Goal: Task Accomplishment & Management: Manage account settings

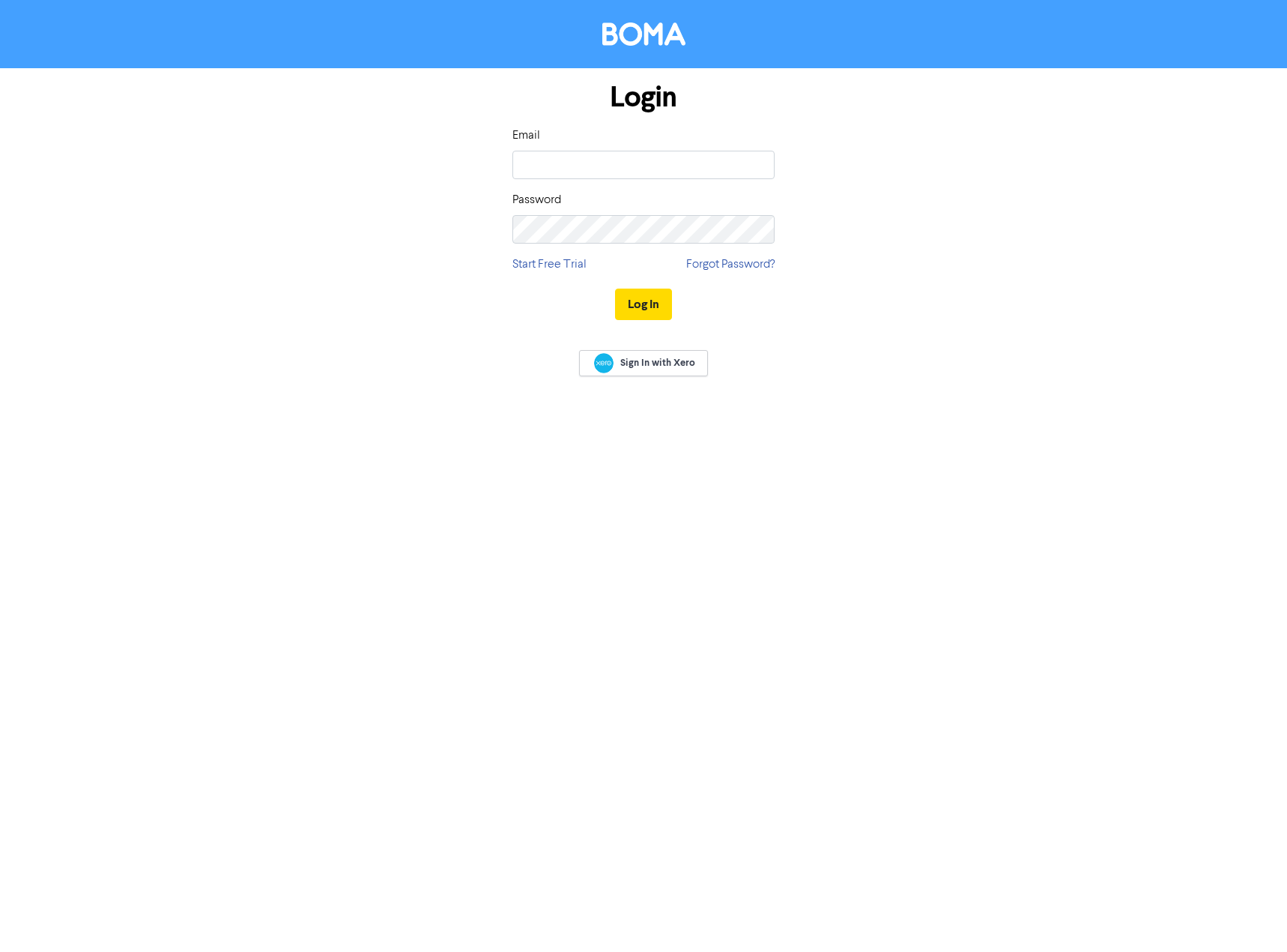
type input "[EMAIL_ADDRESS][DOMAIN_NAME]"
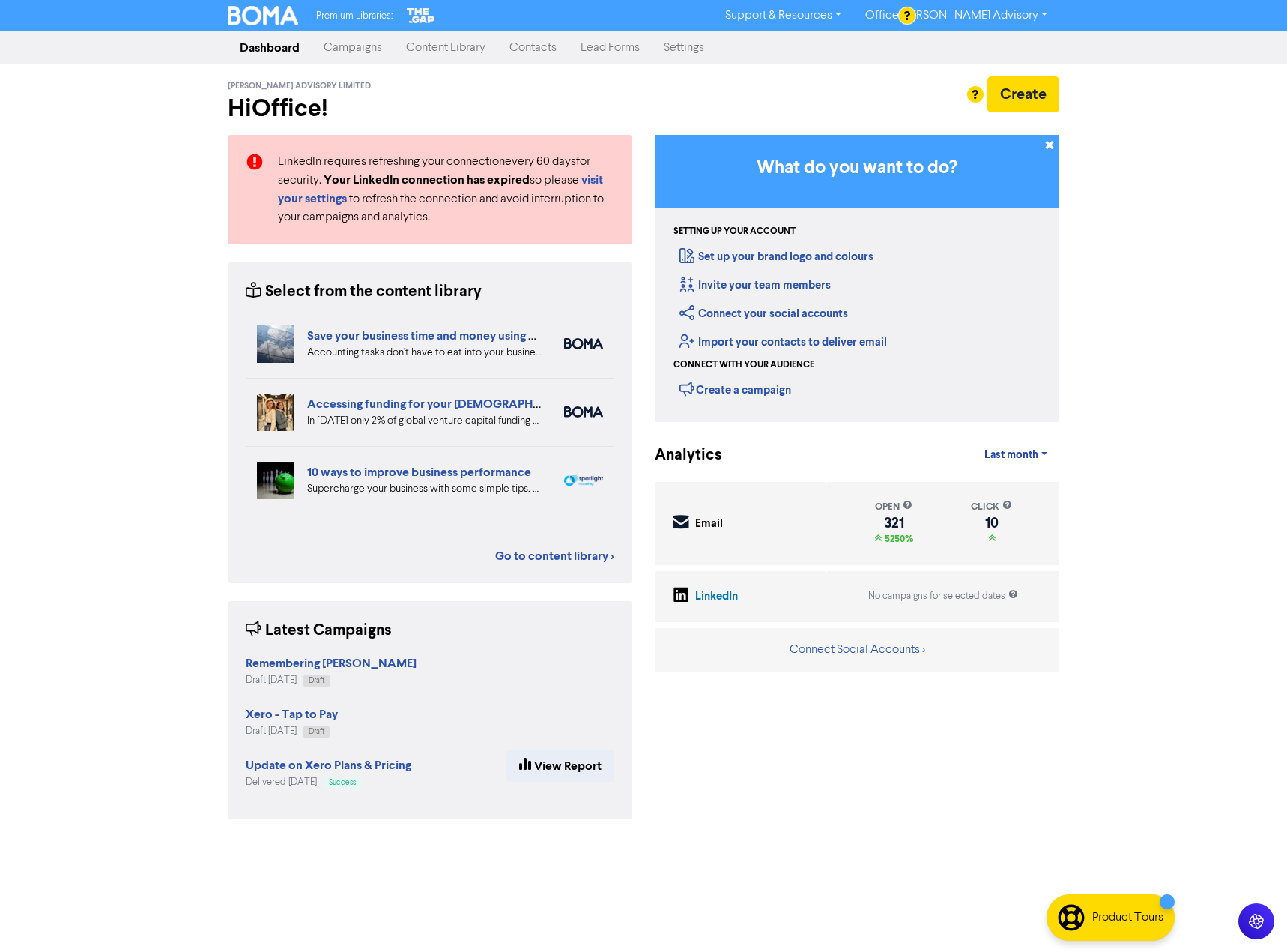
click at [348, 52] on link "Campaigns" at bounding box center [352, 48] width 83 height 30
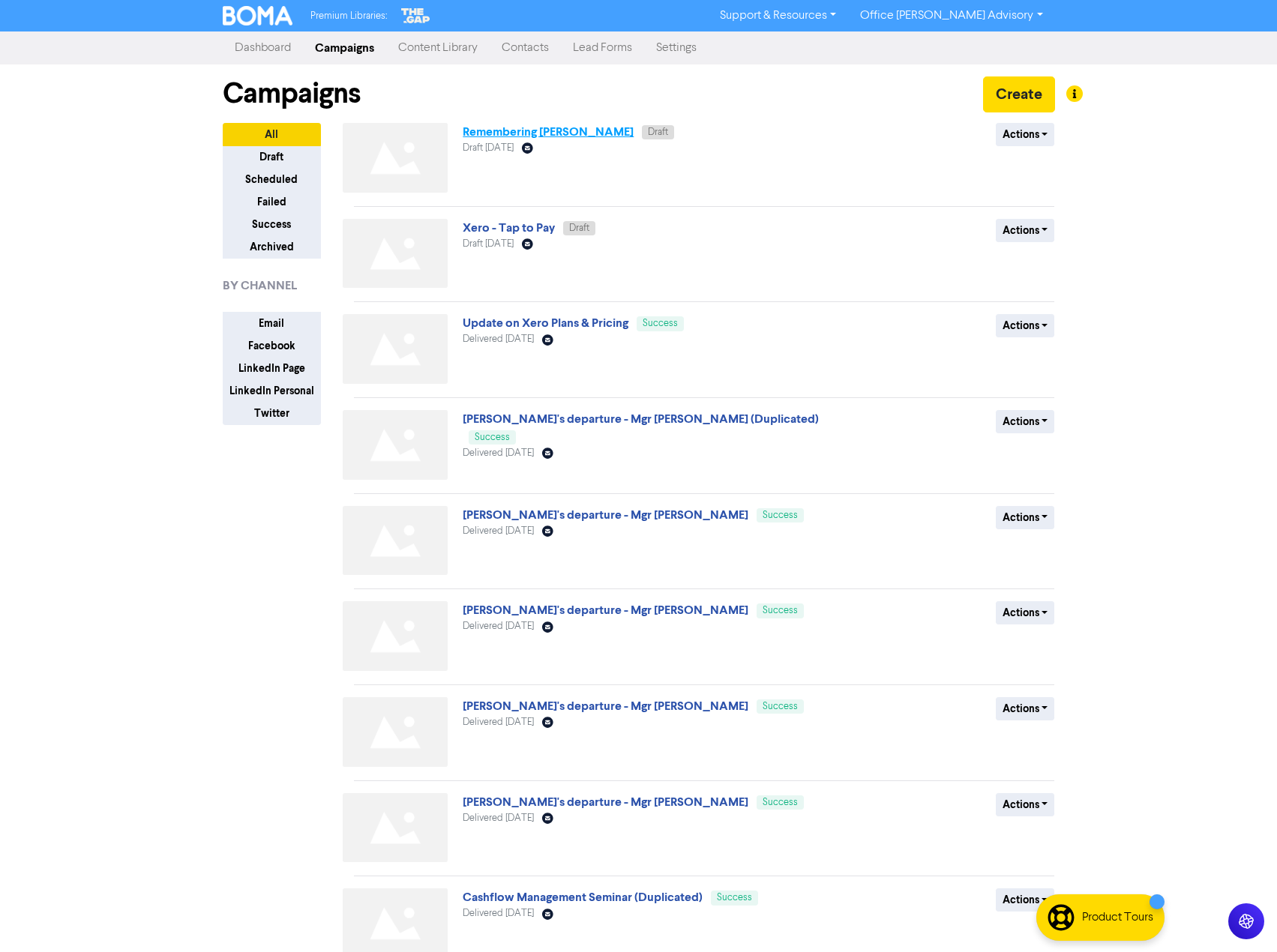
click at [549, 127] on link "Remembering [PERSON_NAME]" at bounding box center [548, 132] width 171 height 15
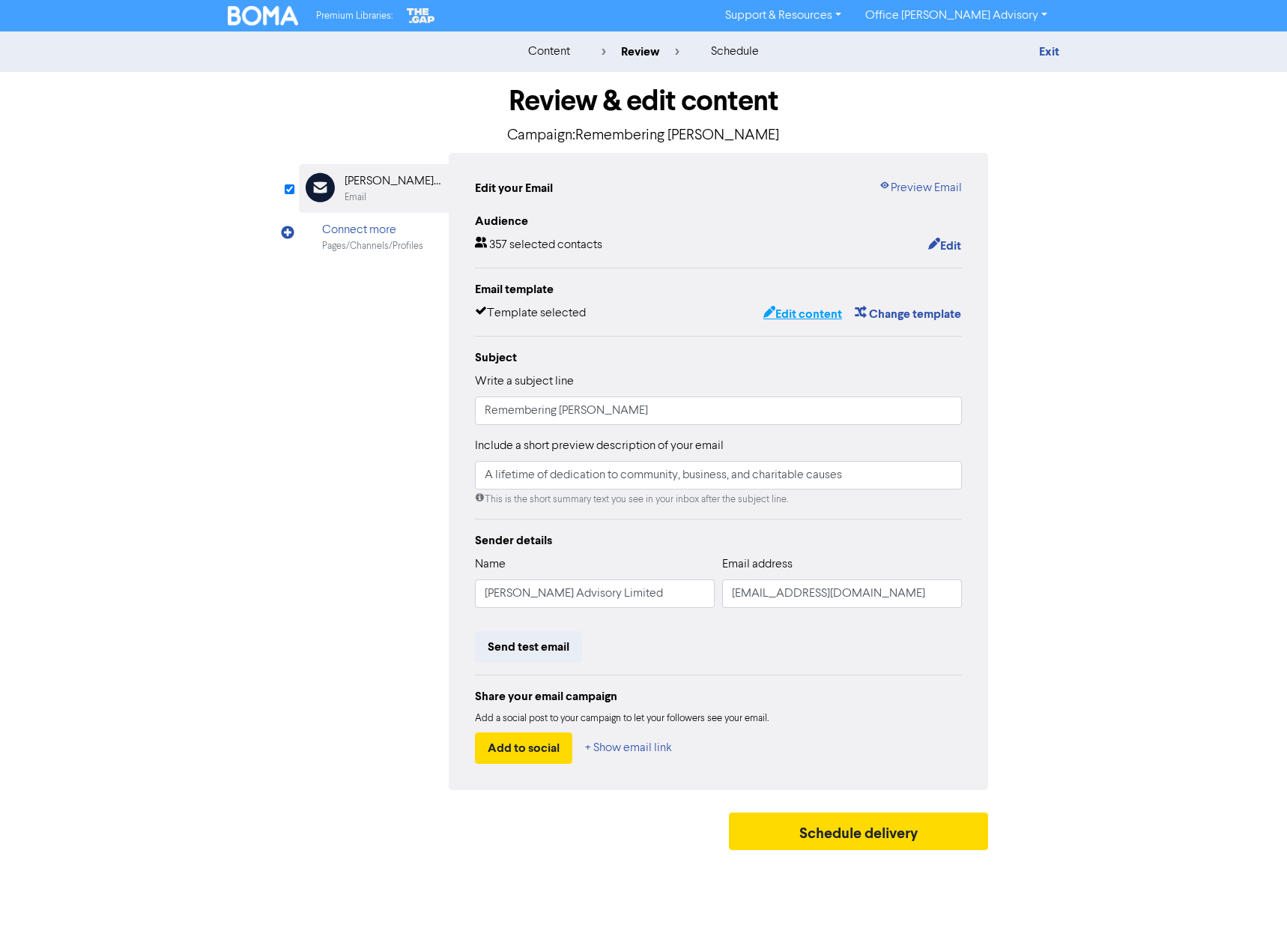
click at [807, 320] on button "Edit content" at bounding box center [803, 314] width 80 height 20
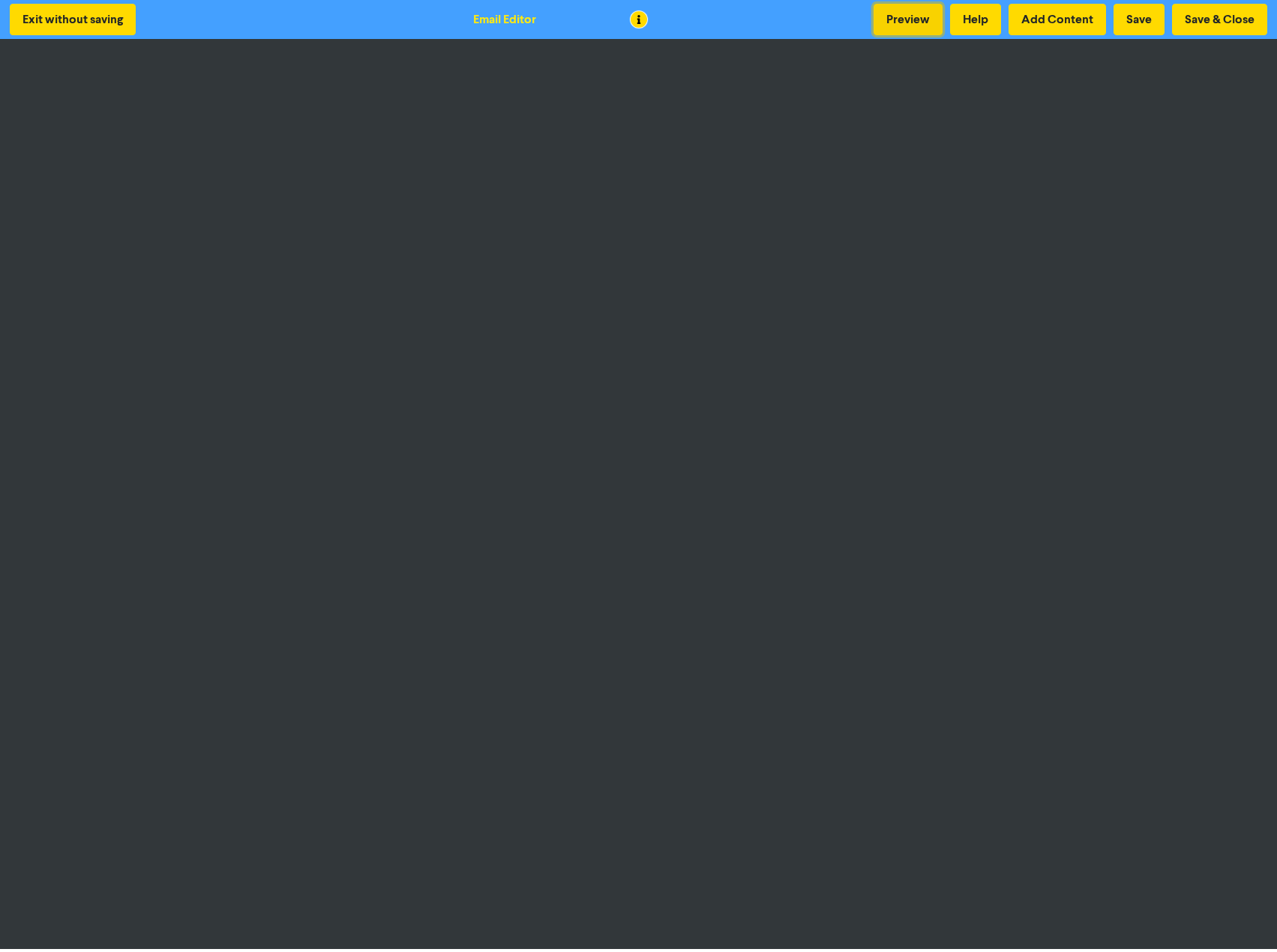
click at [897, 19] on button "Preview" at bounding box center [908, 20] width 69 height 31
click at [1207, 22] on button "Save & Close" at bounding box center [1220, 20] width 95 height 31
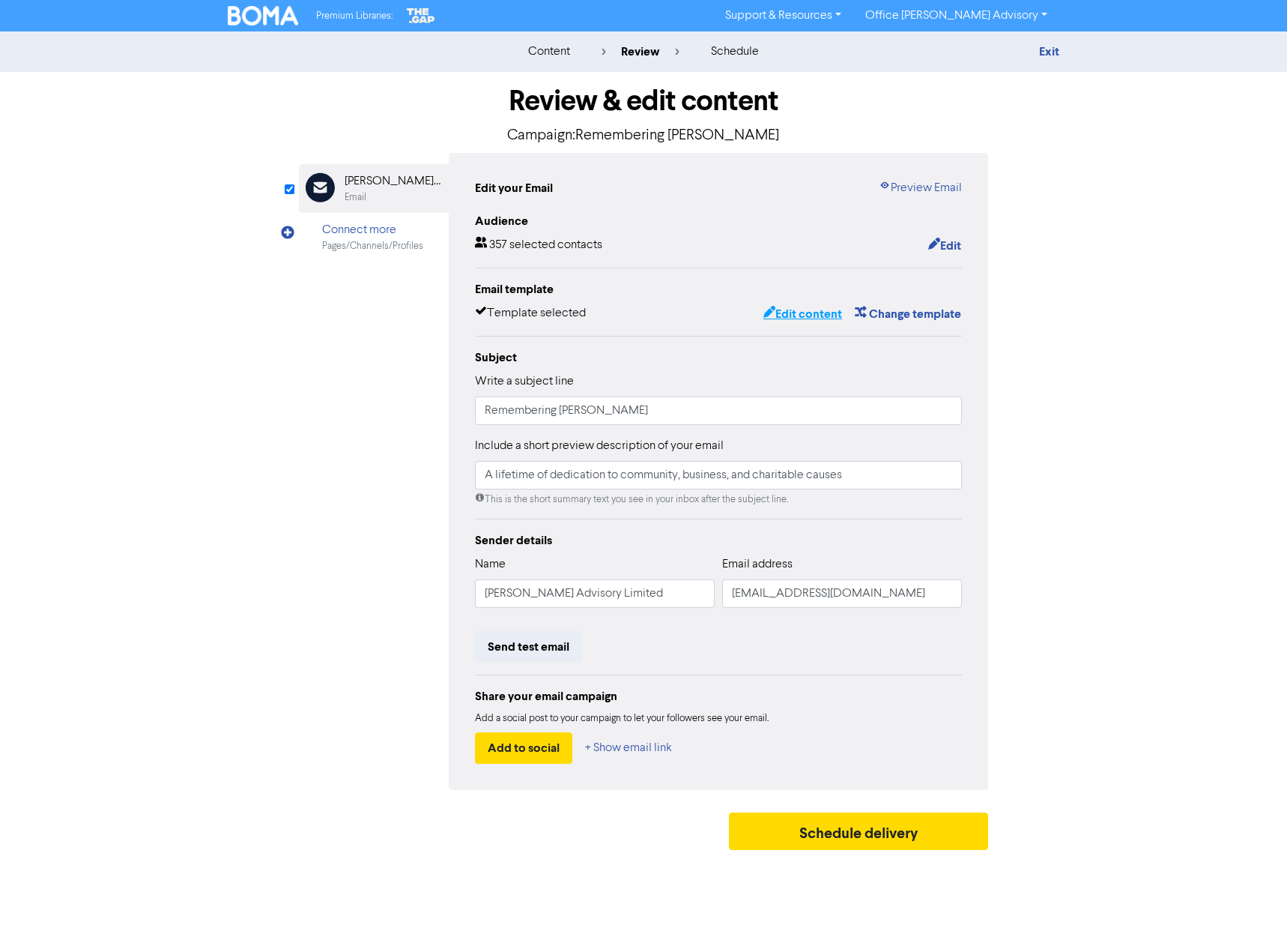
click at [820, 313] on button "Edit content" at bounding box center [803, 314] width 80 height 20
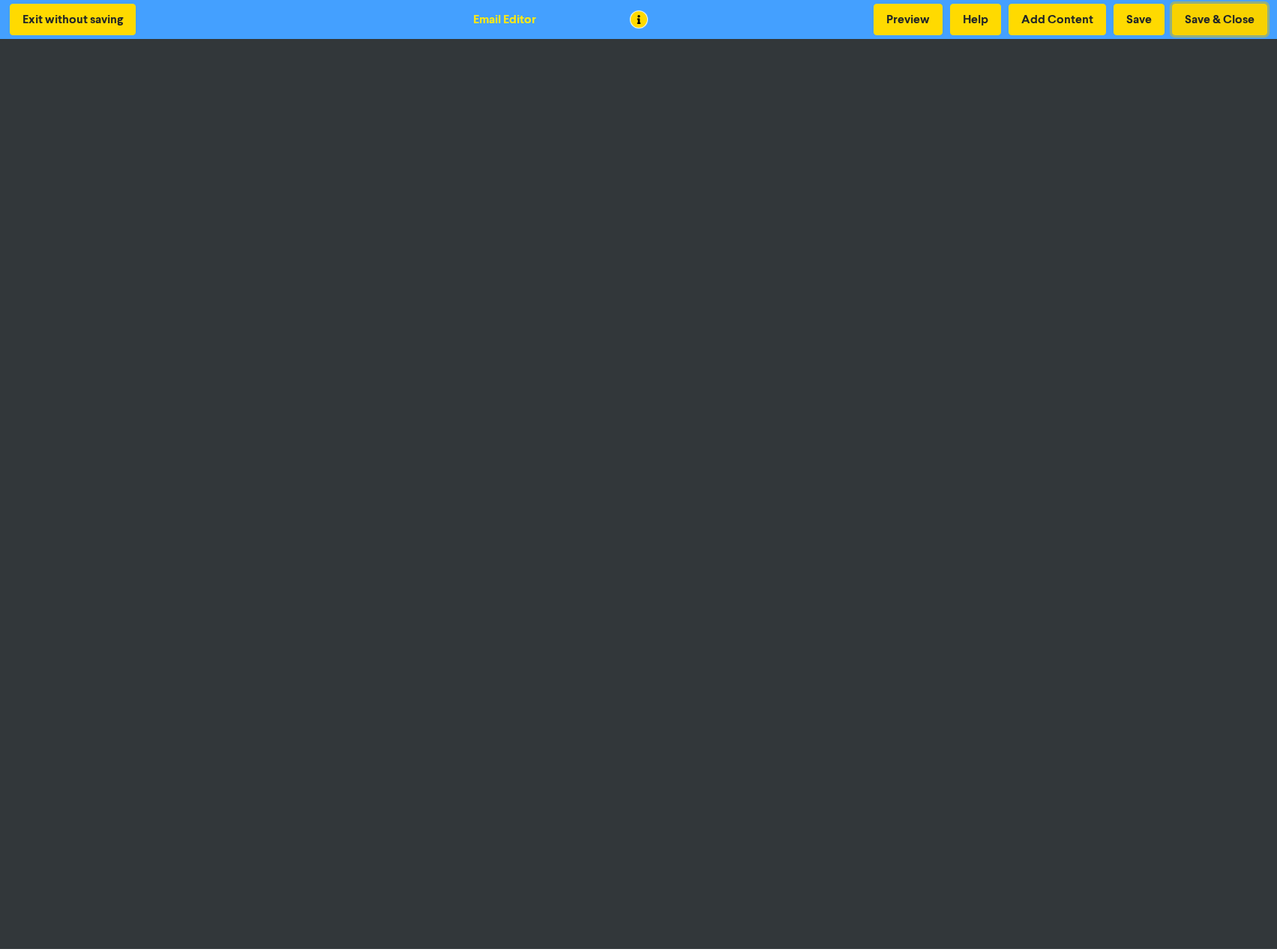
click at [1209, 21] on button "Save & Close" at bounding box center [1220, 20] width 95 height 31
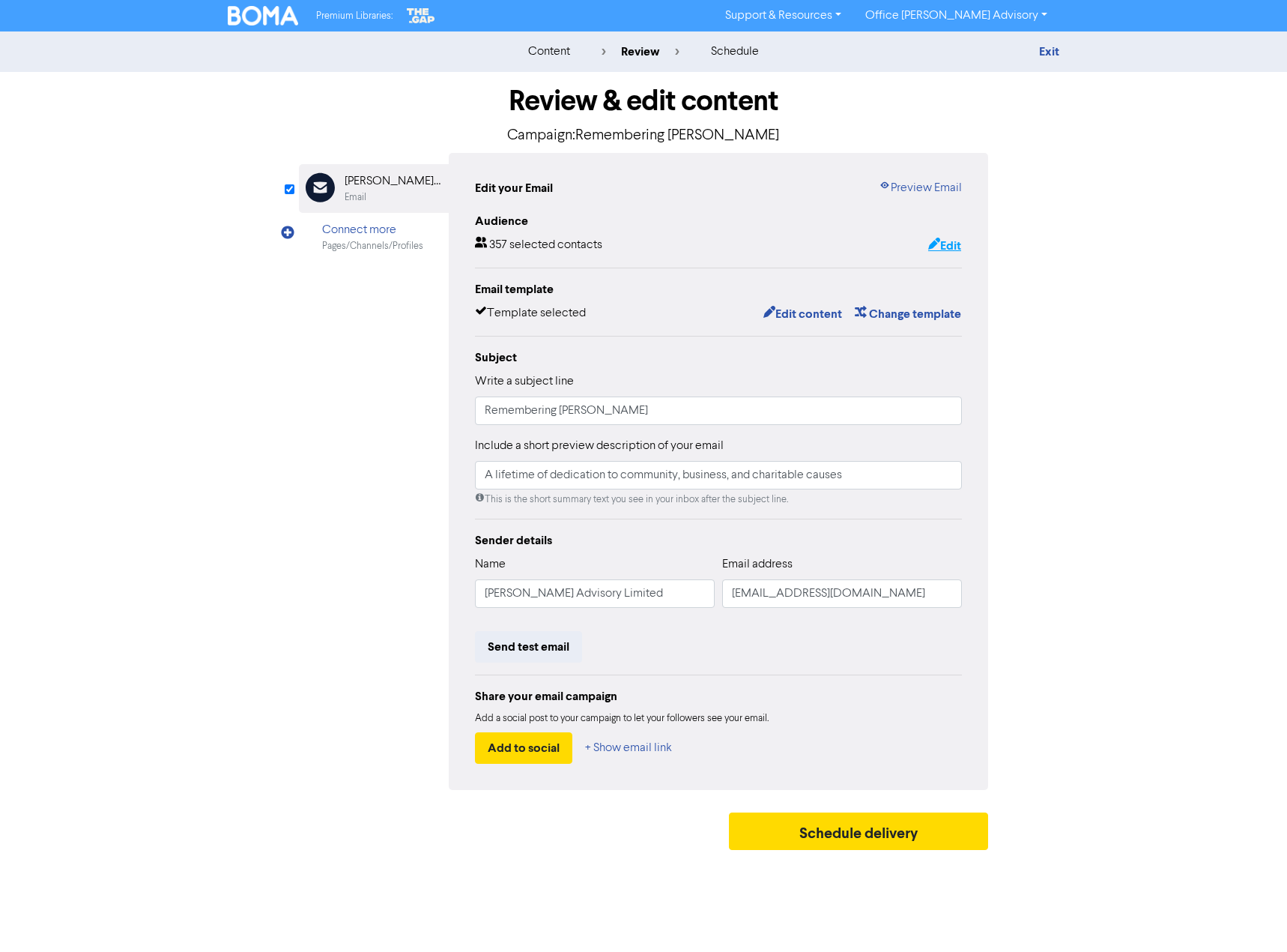
click at [944, 243] on button "Edit" at bounding box center [945, 246] width 34 height 20
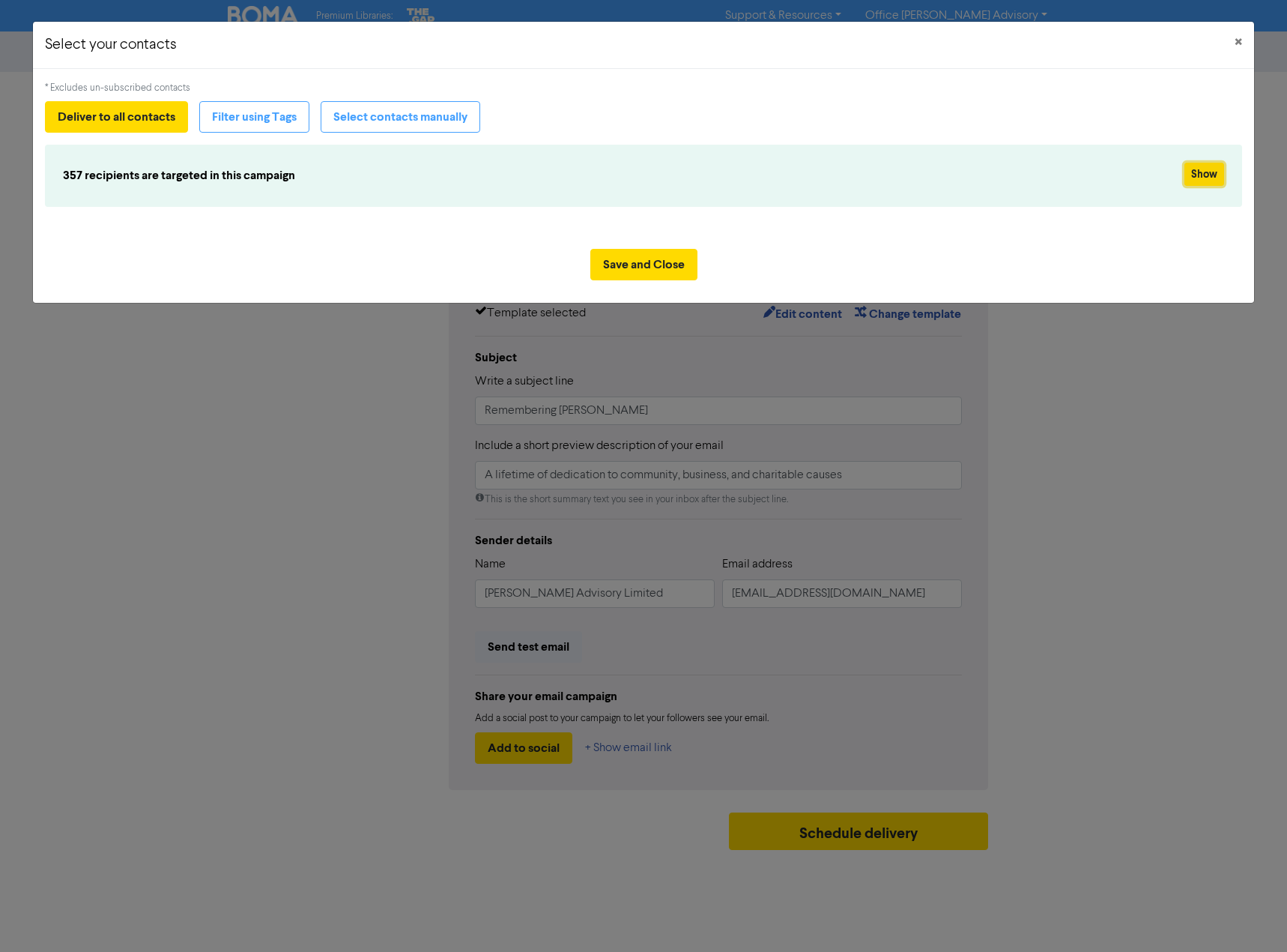
click at [1203, 175] on button "Show" at bounding box center [1204, 174] width 39 height 23
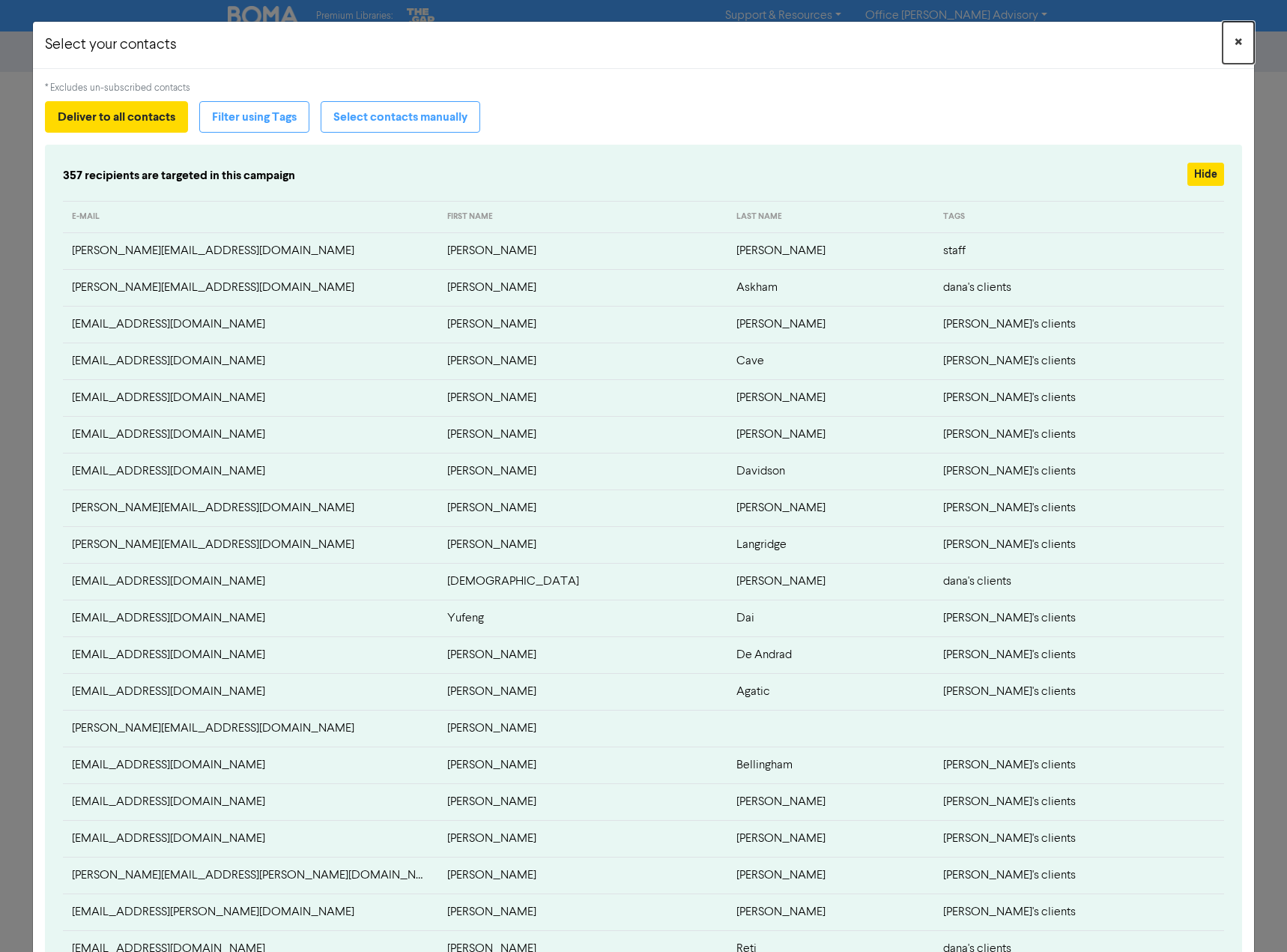
click at [1235, 44] on span "×" at bounding box center [1238, 42] width 7 height 22
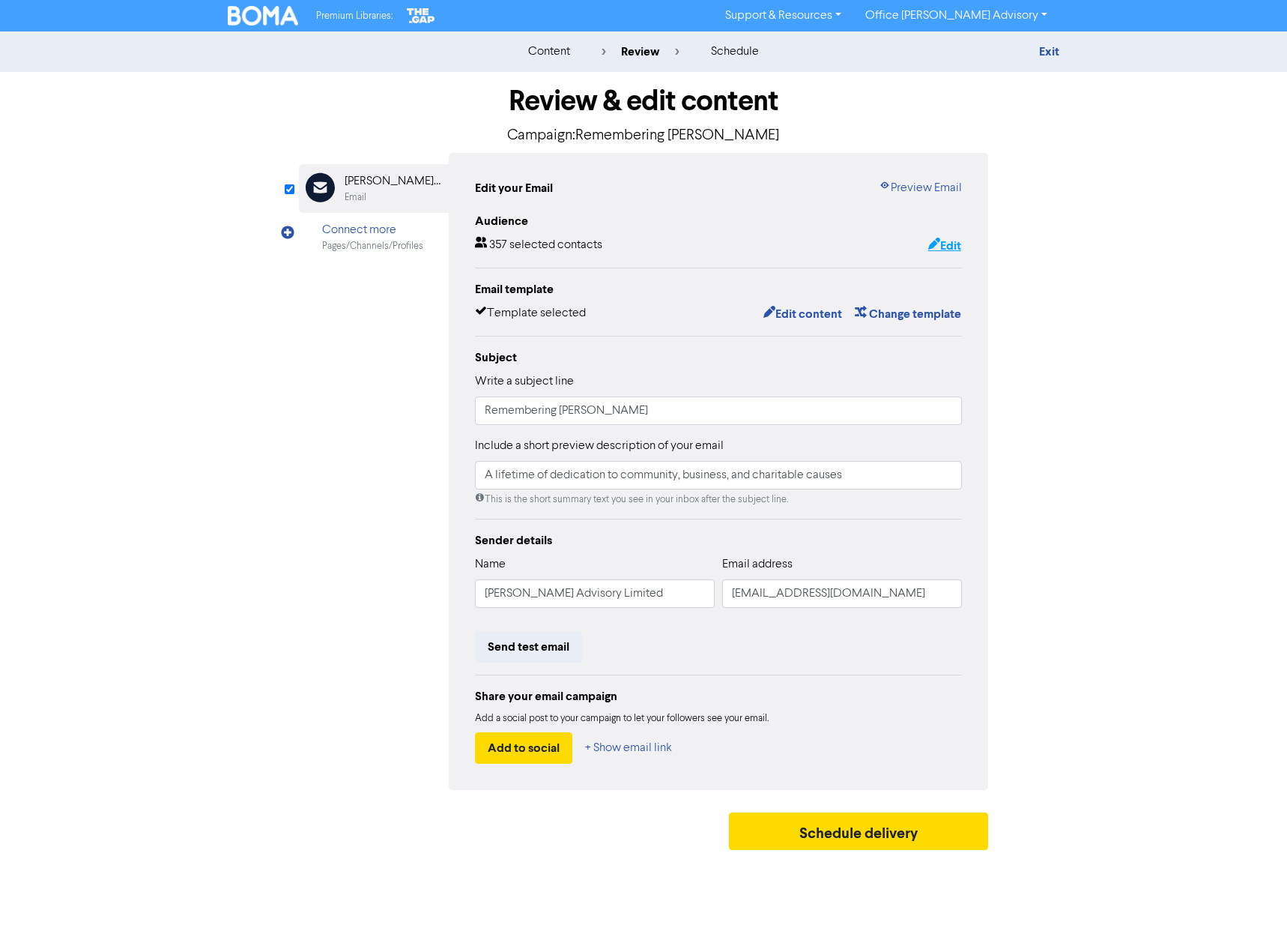
click at [951, 242] on button "Edit" at bounding box center [945, 246] width 34 height 20
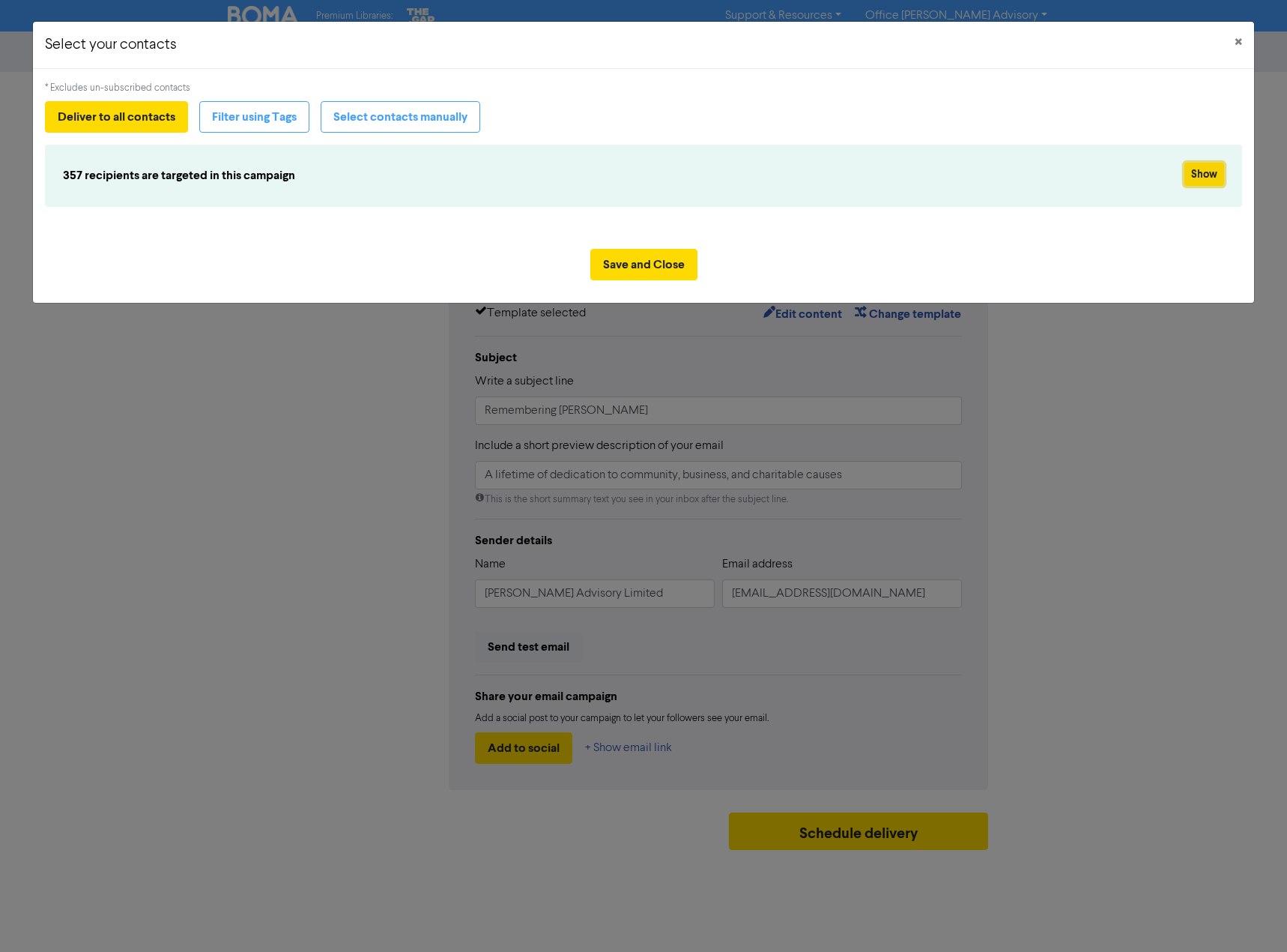
click at [1214, 183] on button "Show" at bounding box center [1204, 174] width 39 height 23
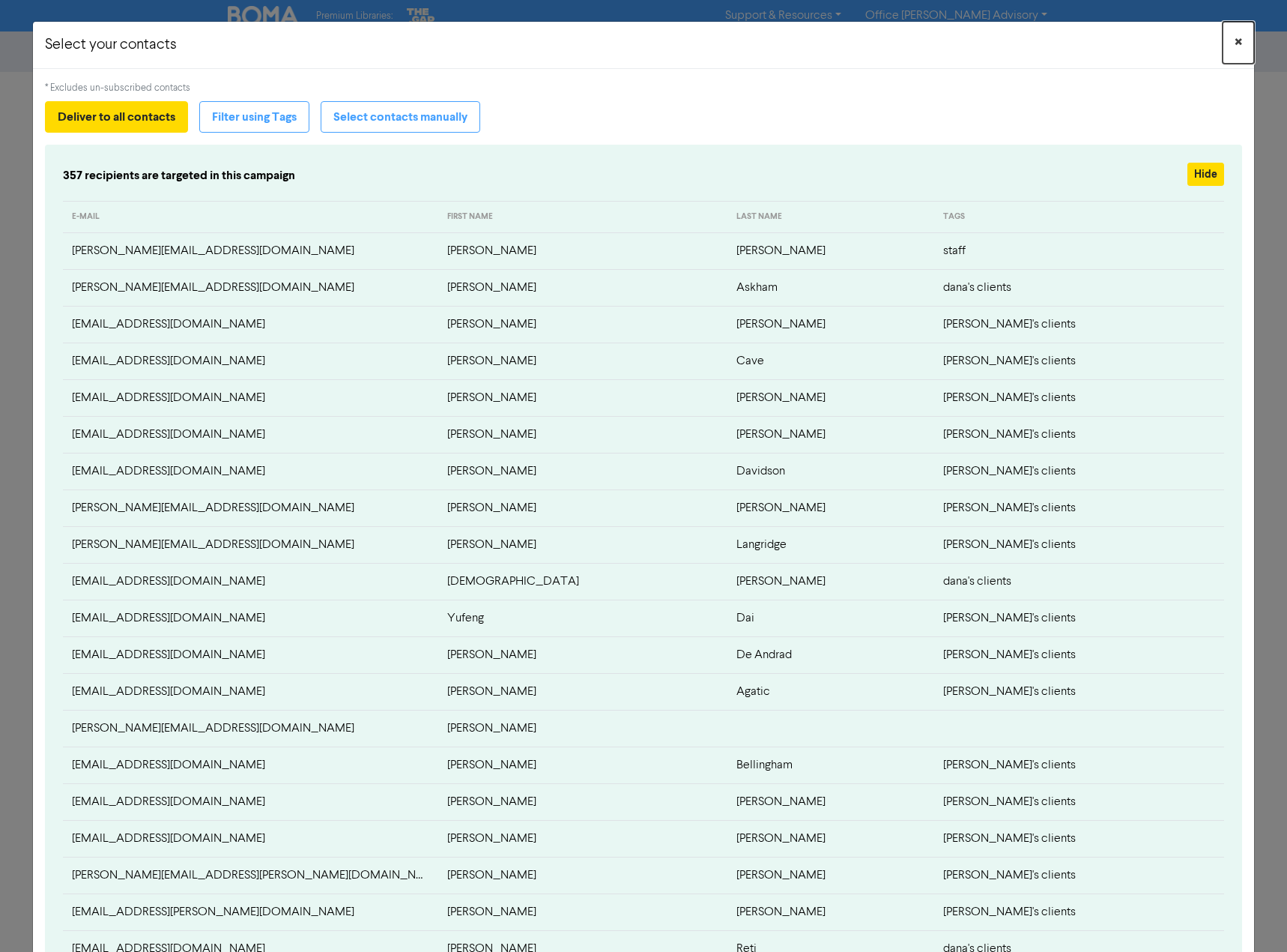
click at [1235, 39] on span "×" at bounding box center [1238, 42] width 7 height 22
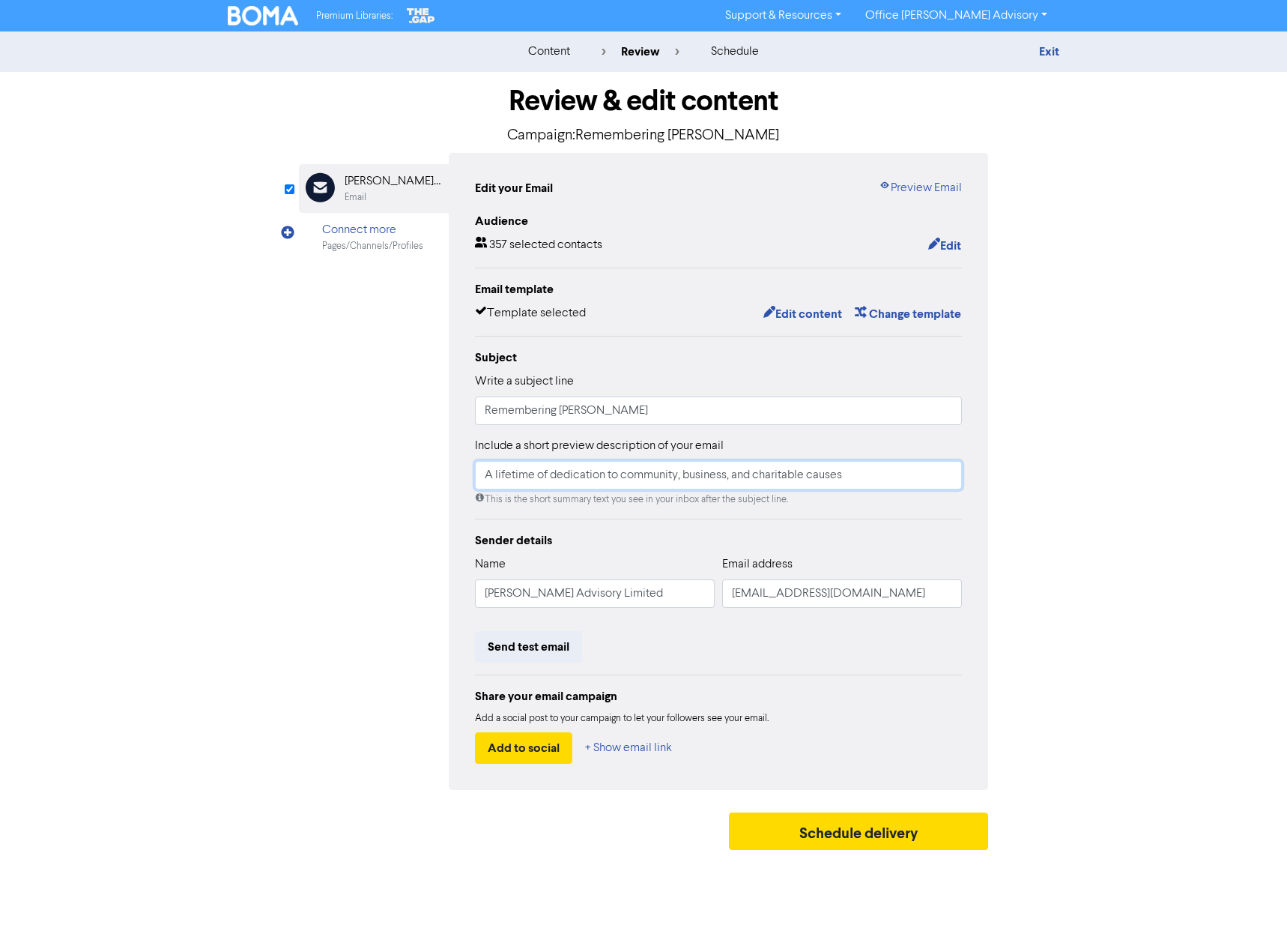
click at [881, 480] on input "A lifetime of dedication to community, business, and charitable causes" at bounding box center [718, 474] width 487 height 29
type input "A lifetime of dedication to community, business, and charitable causes."
click at [596, 538] on div "Sender details" at bounding box center [718, 540] width 487 height 18
click at [901, 836] on button "Schedule delivery" at bounding box center [859, 831] width 259 height 38
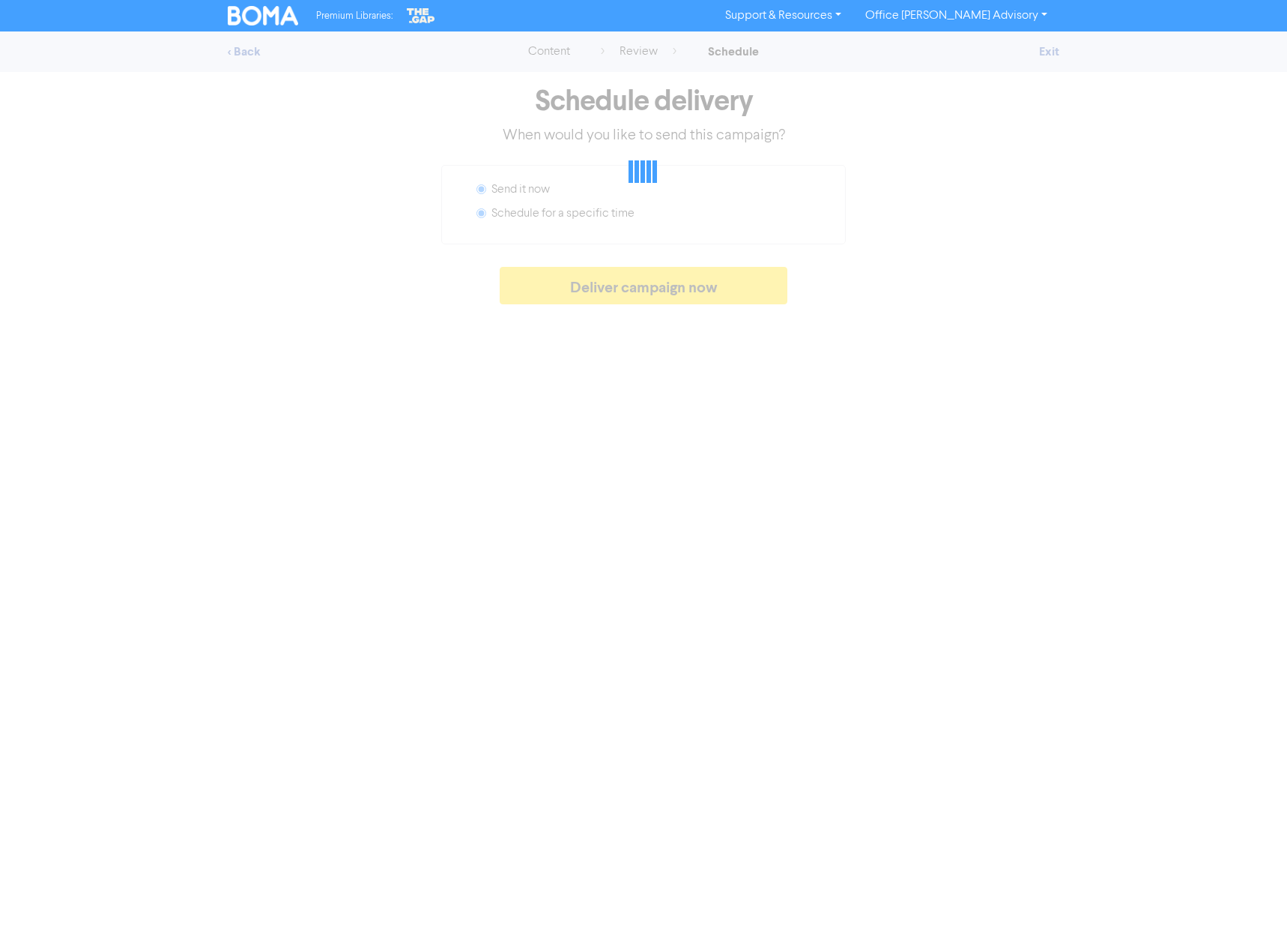
radio input "false"
radio input "true"
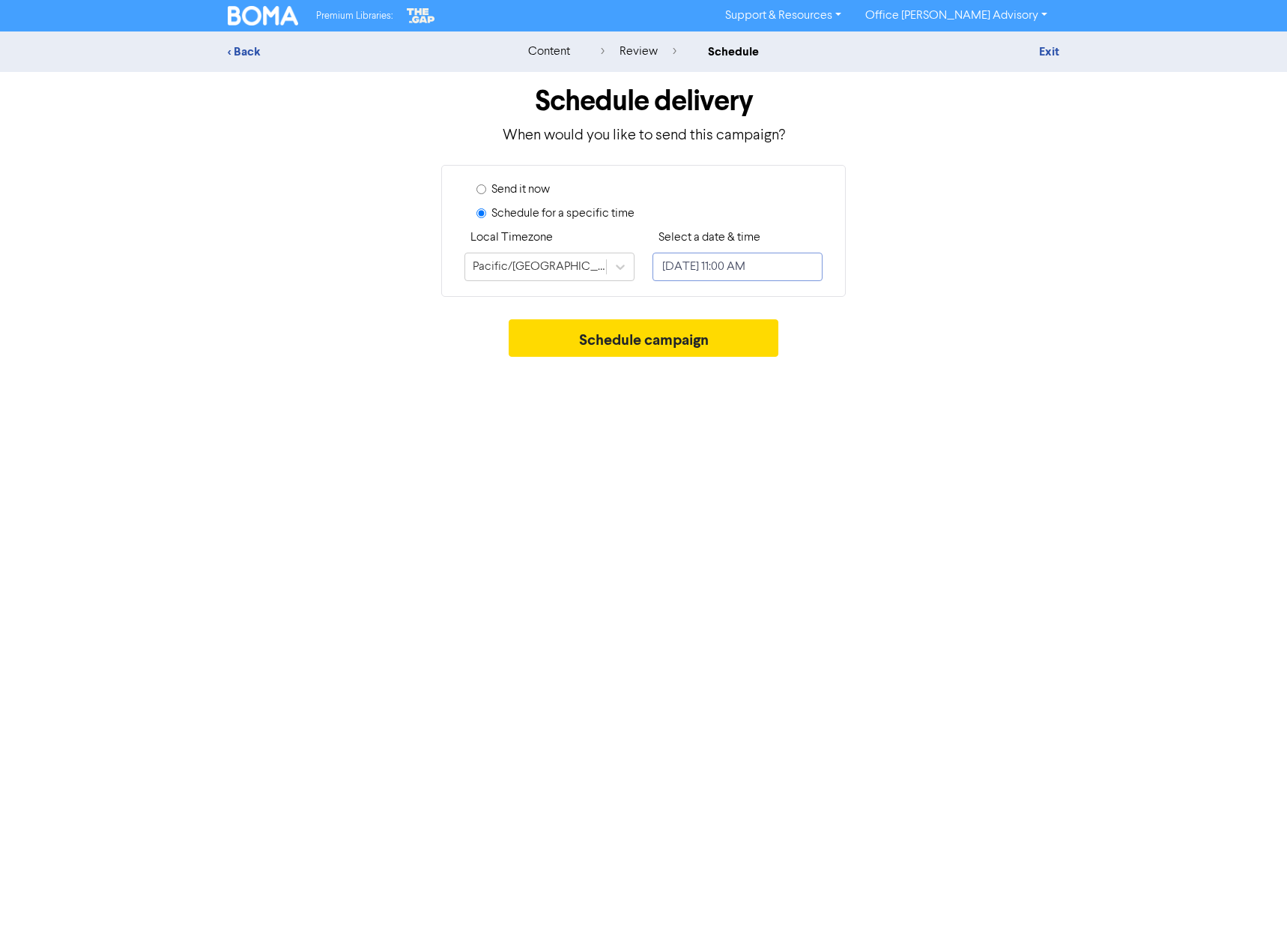
click at [795, 266] on input "[DATE] 11:00 AM" at bounding box center [738, 266] width 170 height 29
select select "9"
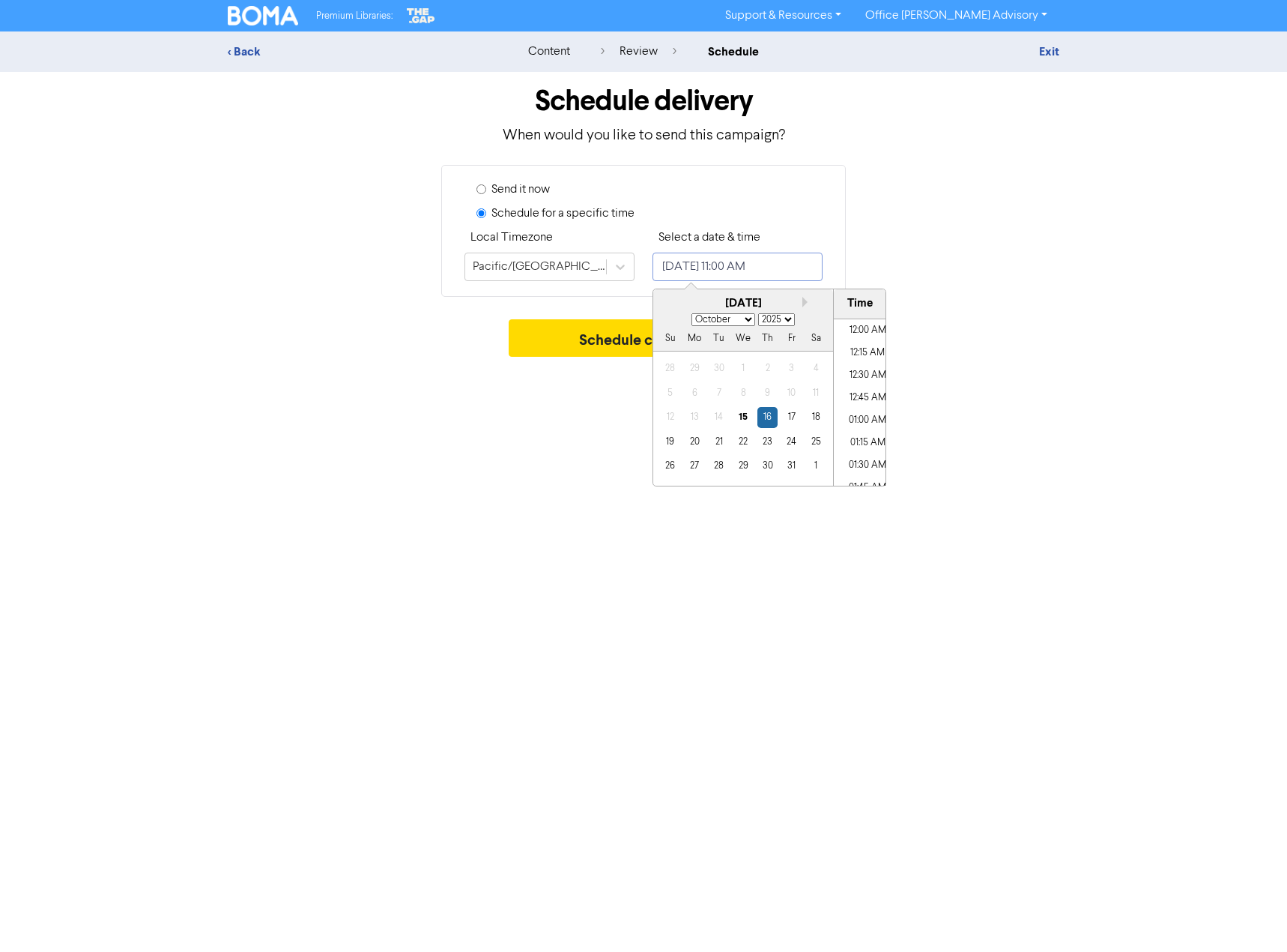
scroll to position [918, 0]
click at [862, 376] on li "10:45 AM" at bounding box center [868, 379] width 67 height 22
type input "[DATE] 10:45 AM"
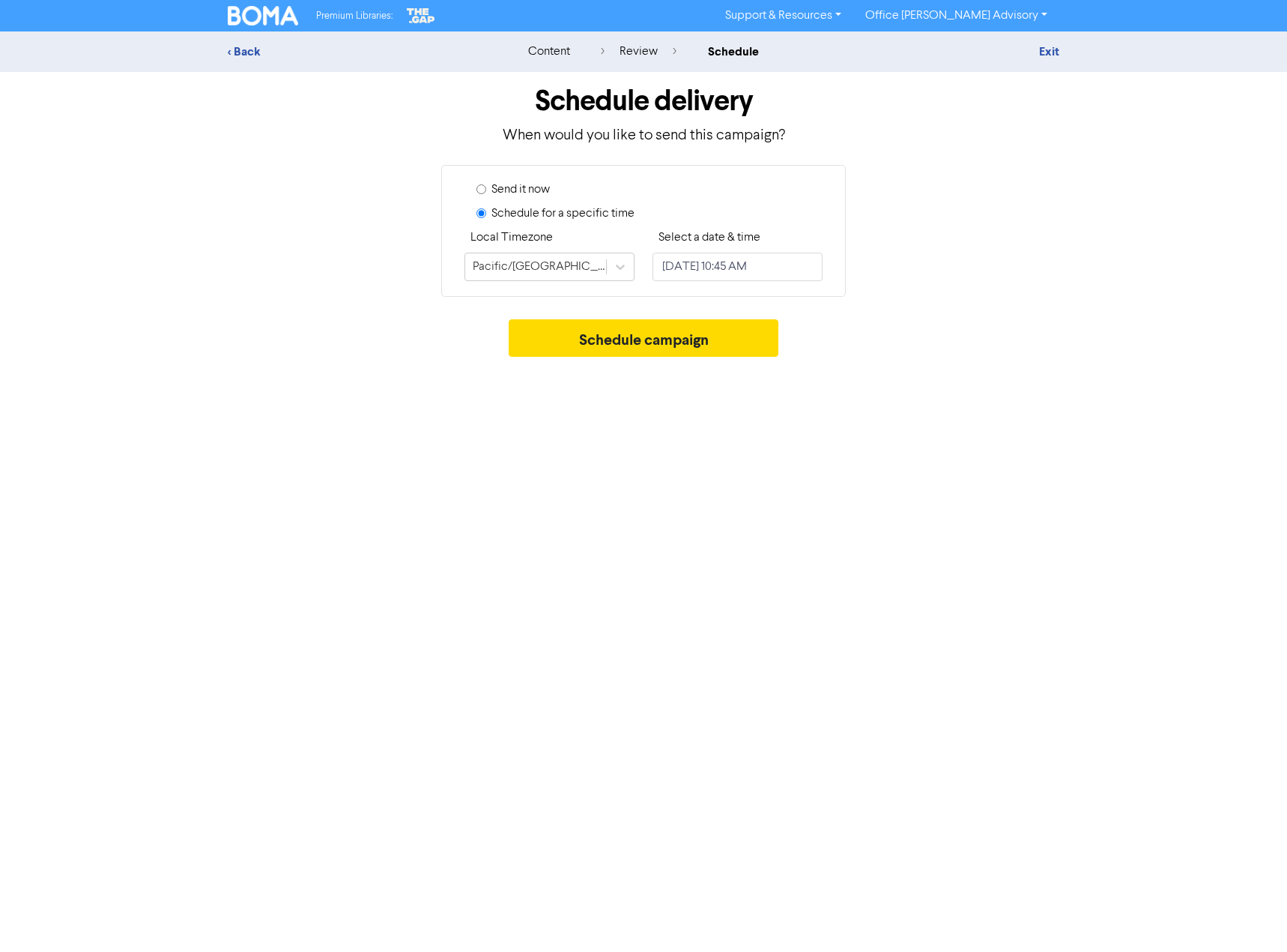
click at [532, 220] on label "Schedule for a specific time" at bounding box center [563, 214] width 143 height 18
click at [487, 218] on input "Schedule for a specific time" at bounding box center [482, 213] width 10 height 10
click at [692, 333] on button "Schedule campaign" at bounding box center [644, 338] width 270 height 38
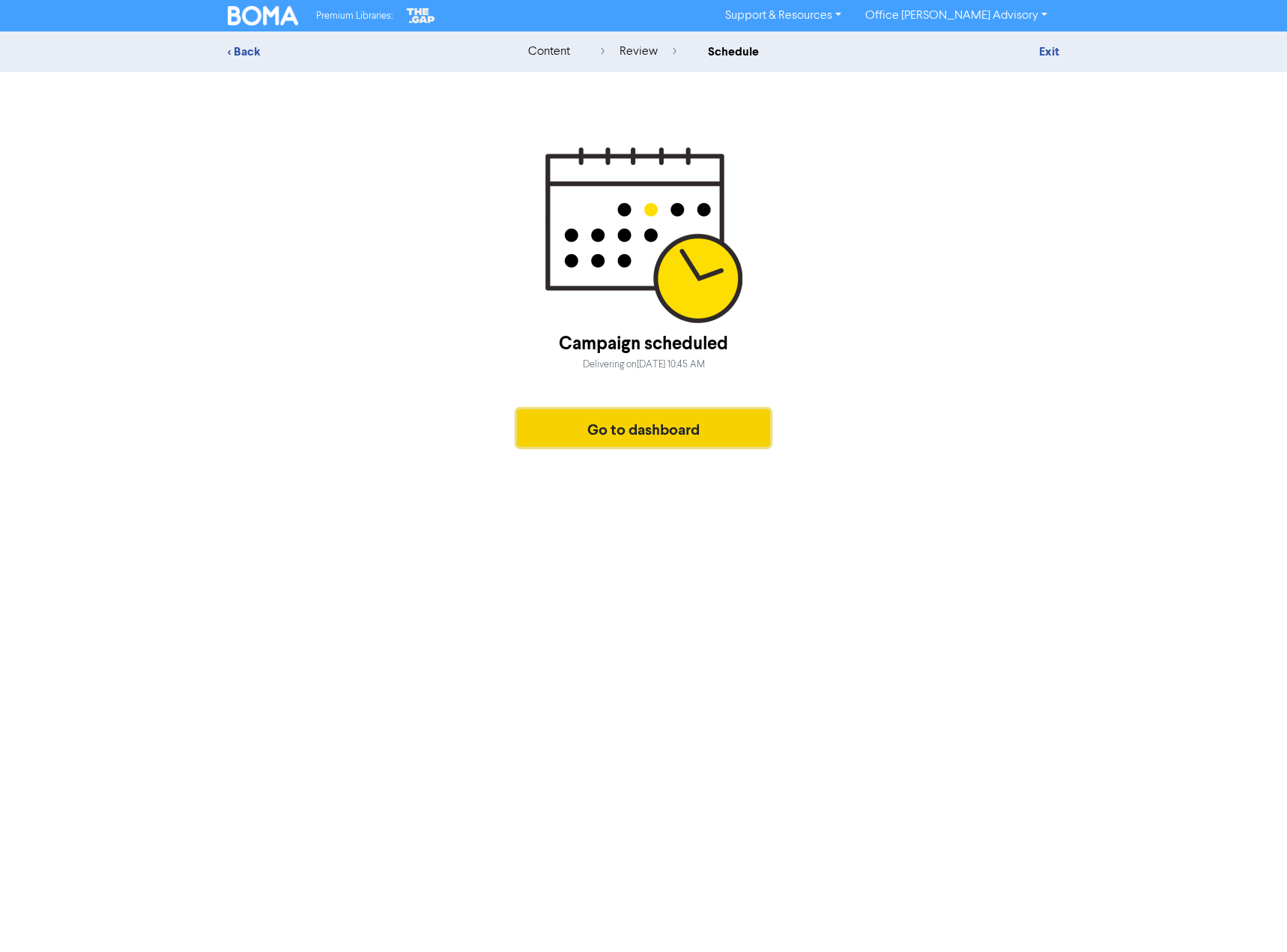
click at [617, 429] on button "Go to dashboard" at bounding box center [643, 428] width 253 height 38
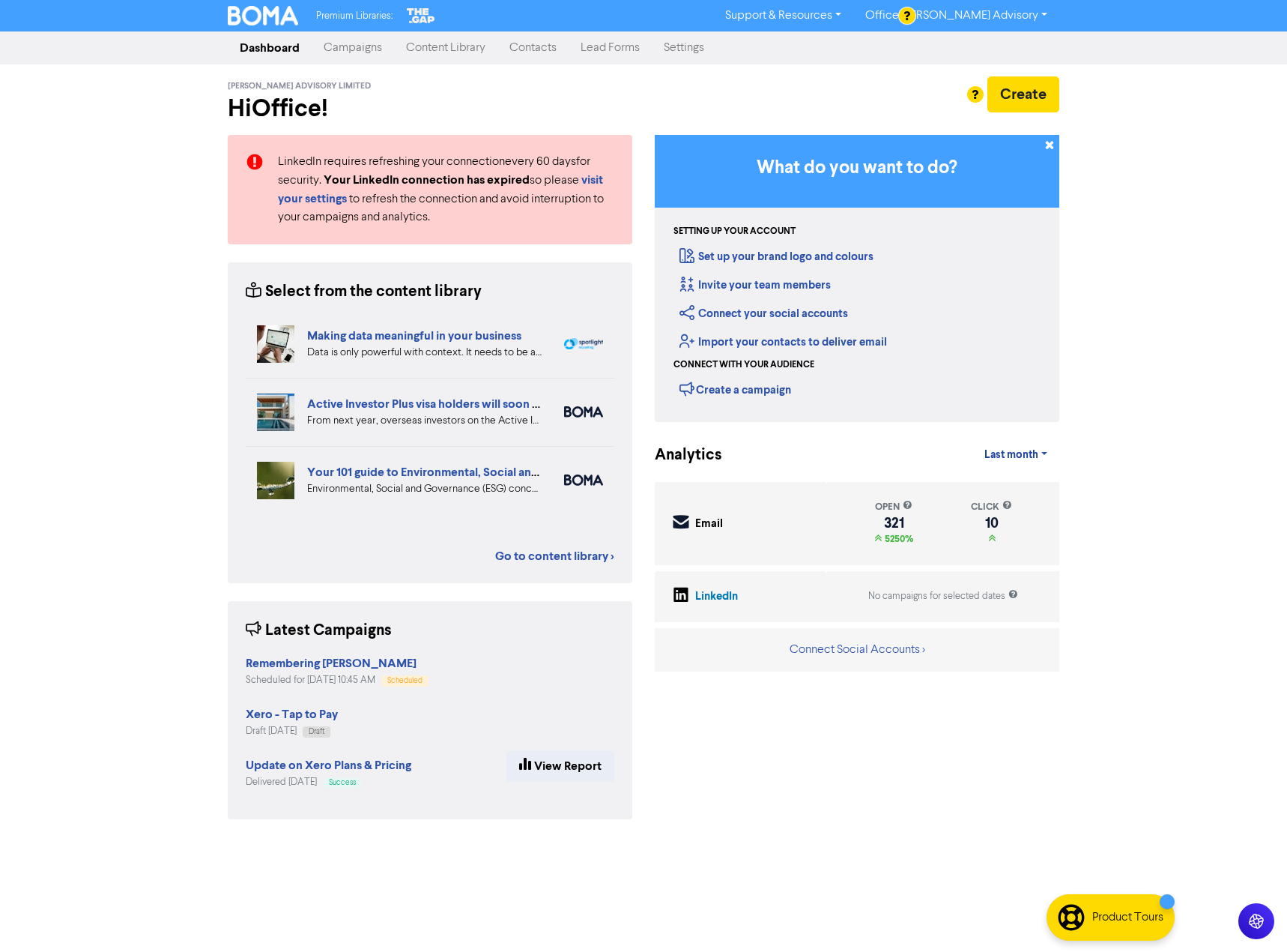
click at [357, 49] on link "Campaigns" at bounding box center [352, 48] width 83 height 30
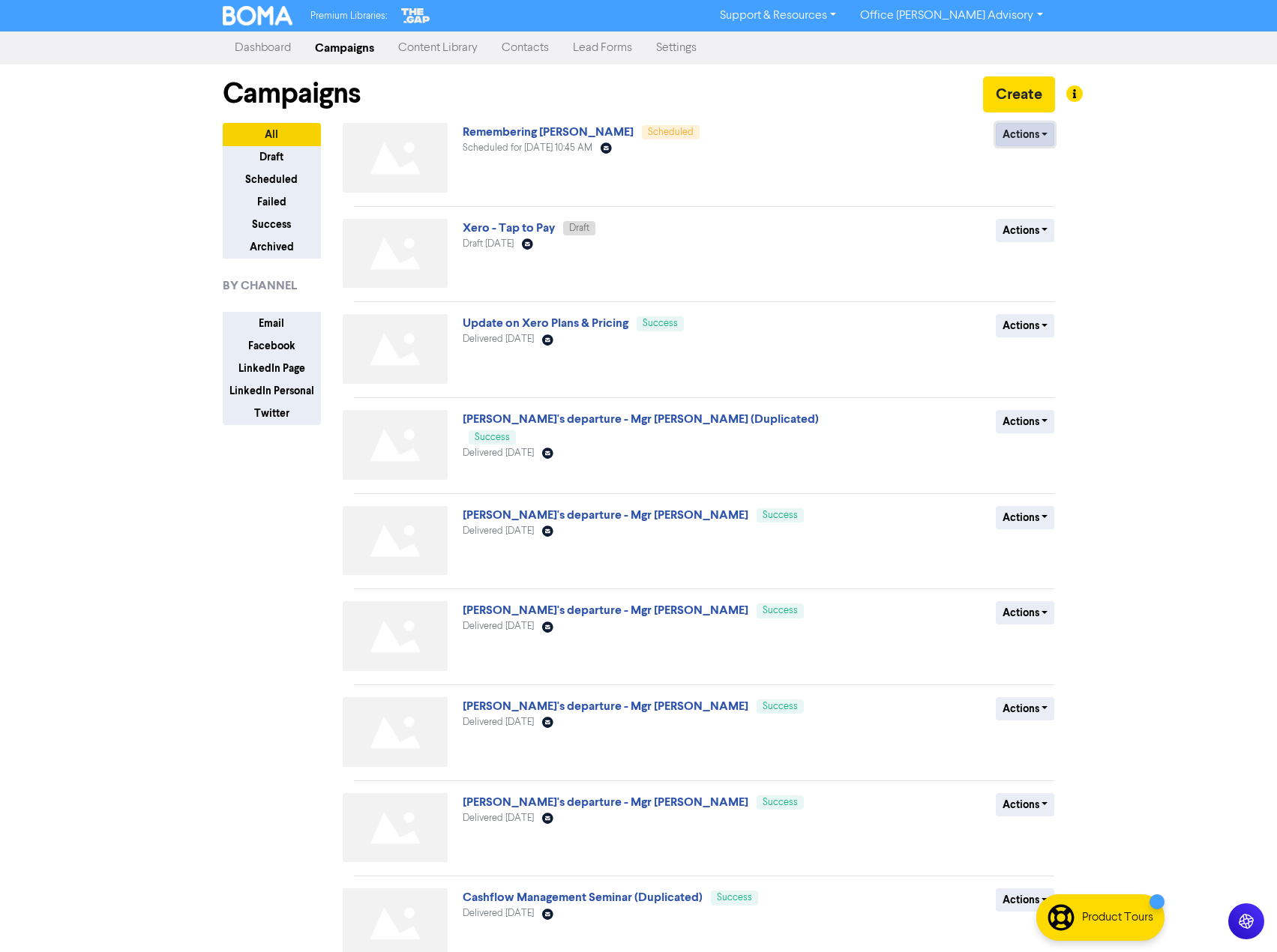
click at [1029, 132] on button "Actions" at bounding box center [1025, 134] width 59 height 23
click at [1042, 160] on button "Revert to draft" at bounding box center [1056, 165] width 119 height 24
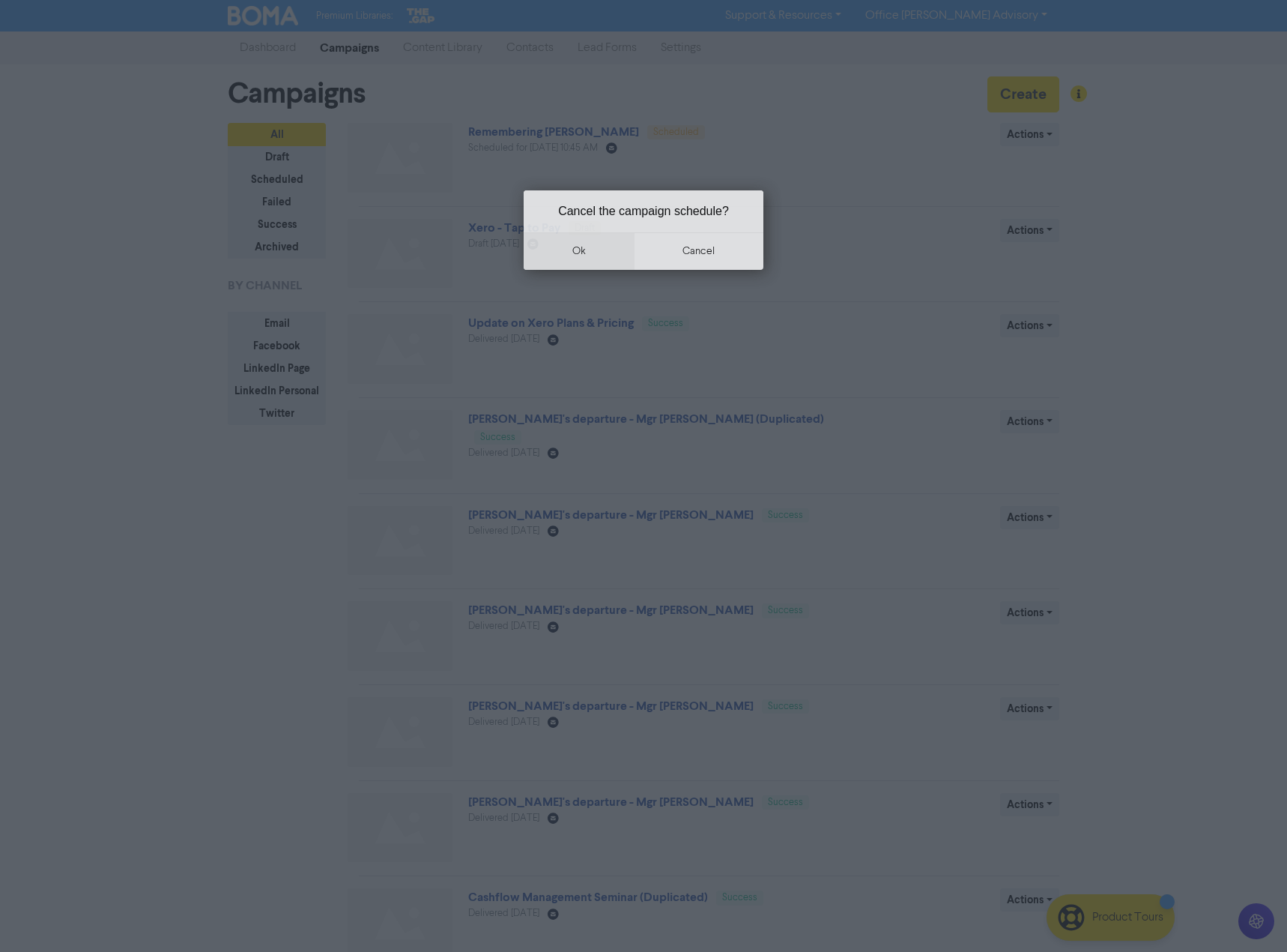
click at [599, 252] on button "ok" at bounding box center [578, 252] width 111 height 38
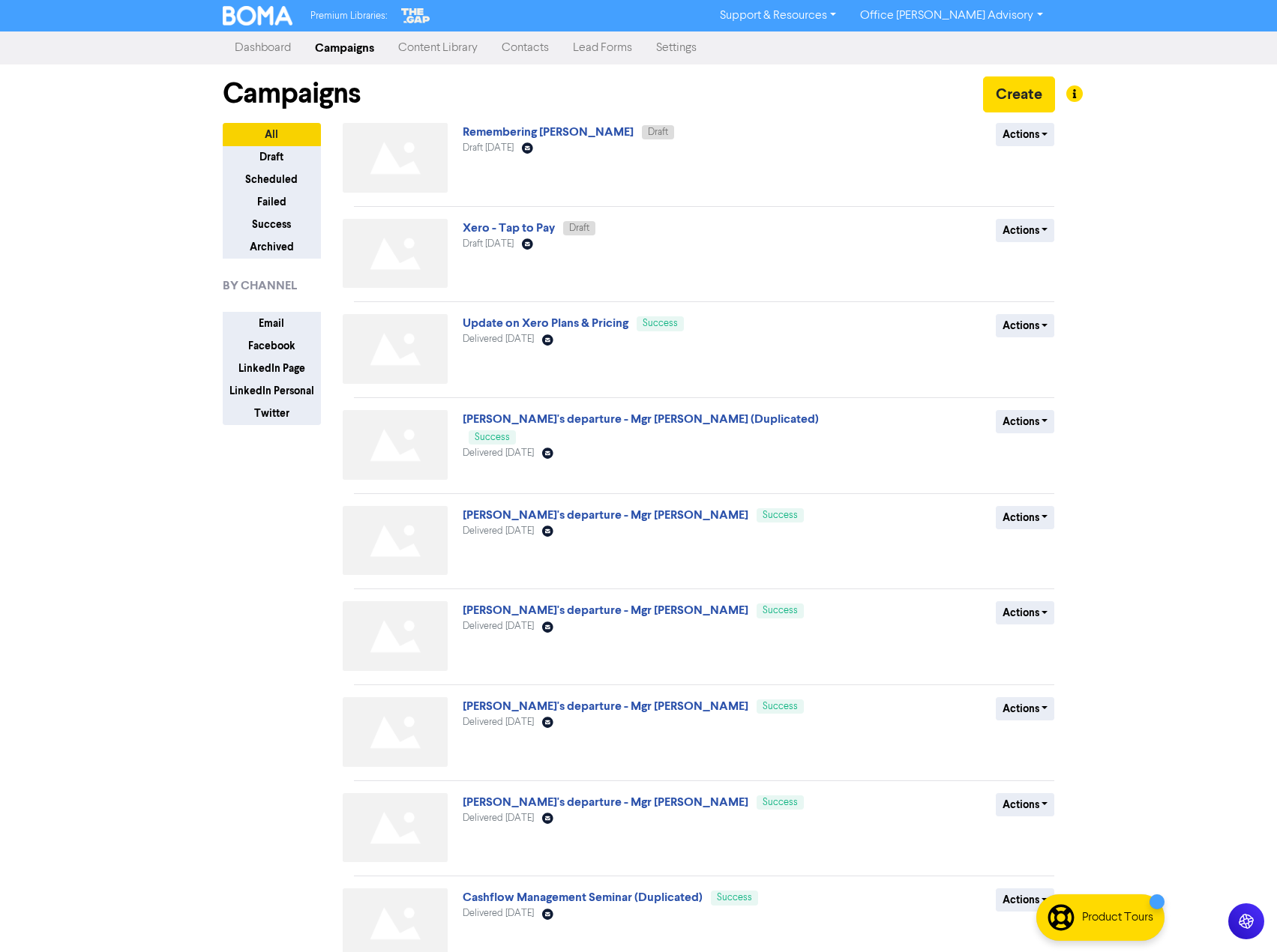
click at [567, 131] on link "Remembering [PERSON_NAME]" at bounding box center [548, 132] width 171 height 15
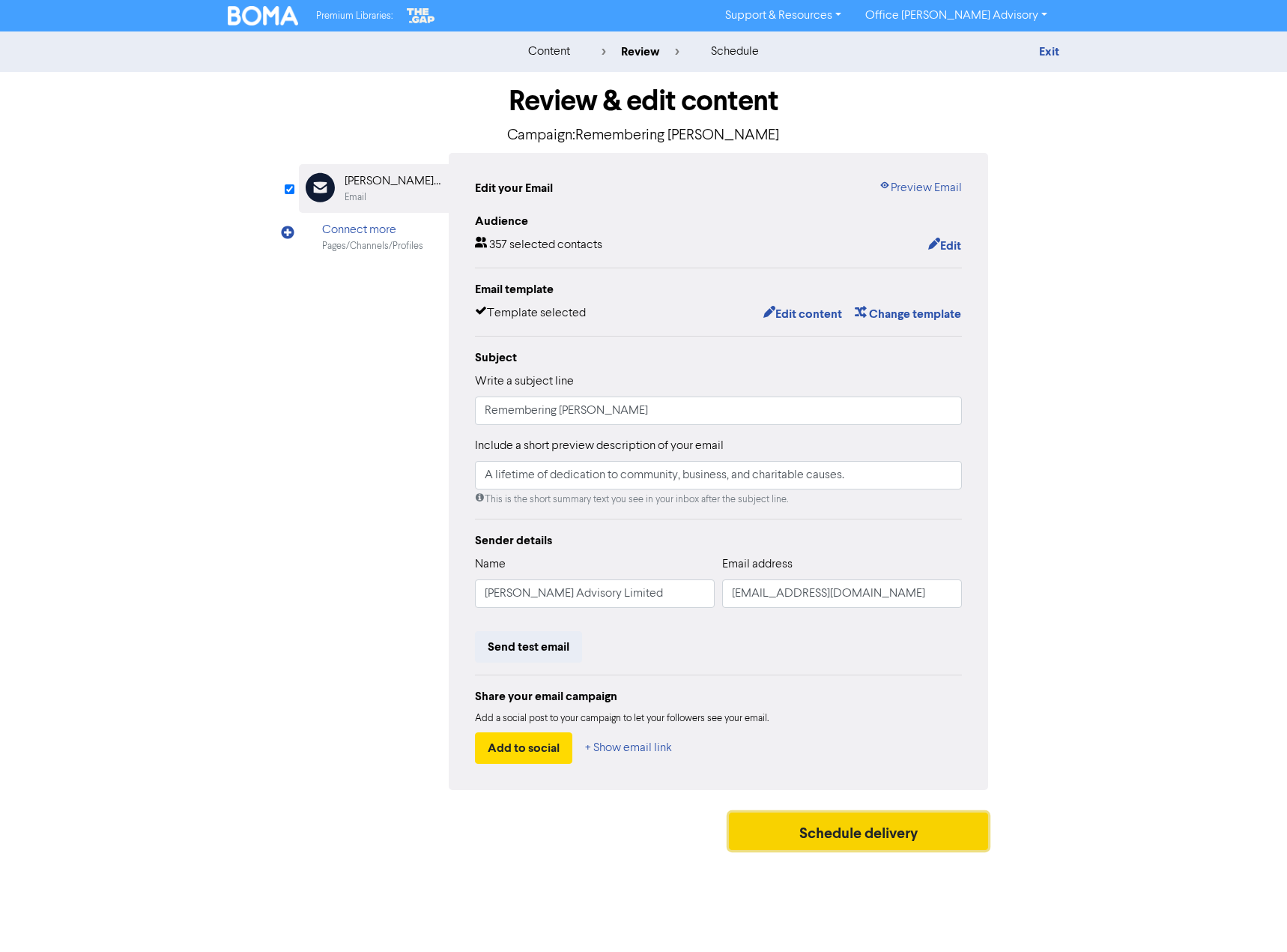
click at [829, 831] on button "Schedule delivery" at bounding box center [859, 831] width 259 height 38
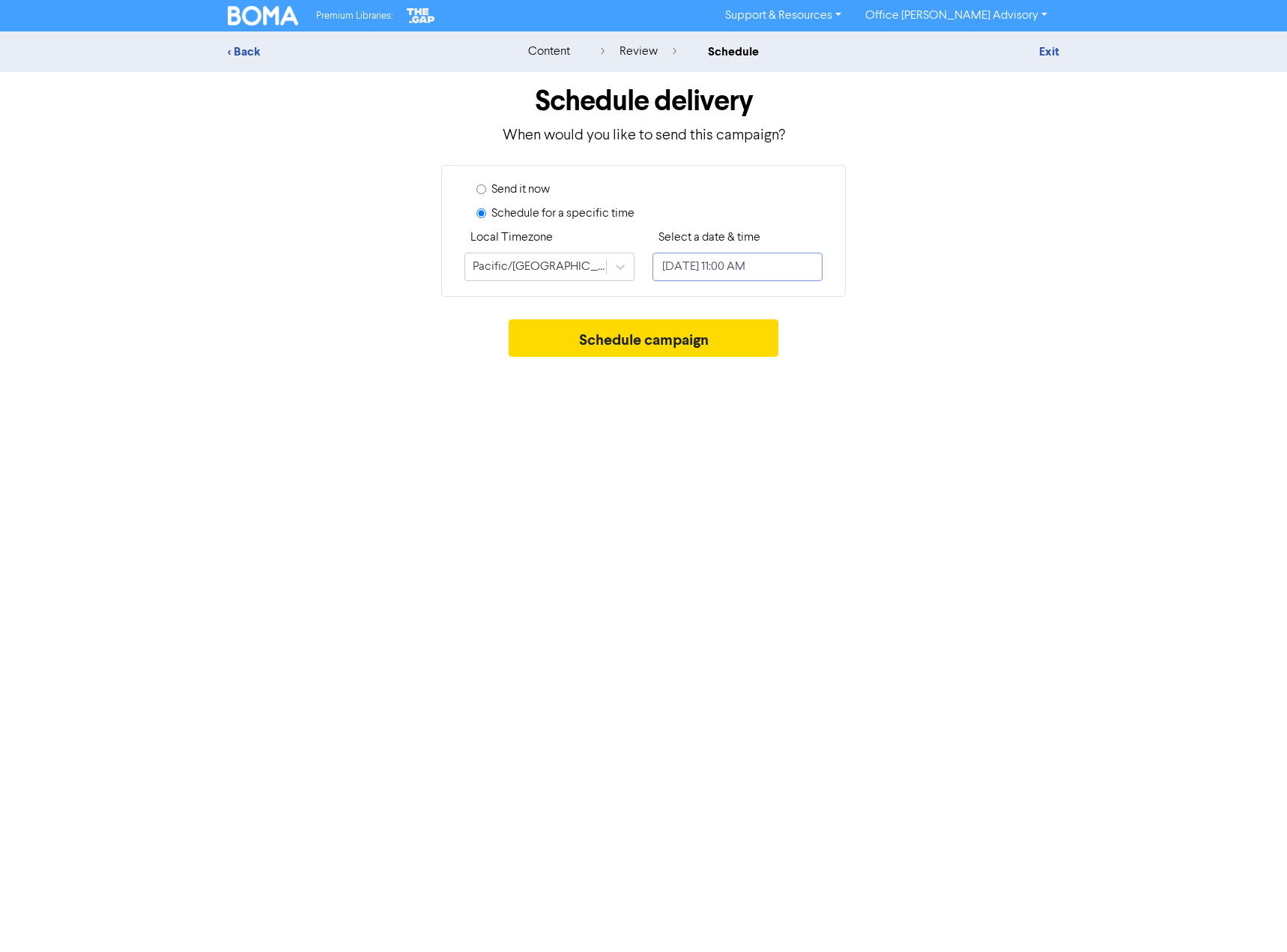
click at [748, 268] on input "[DATE] 11:00 AM" at bounding box center [738, 266] width 170 height 29
select select "9"
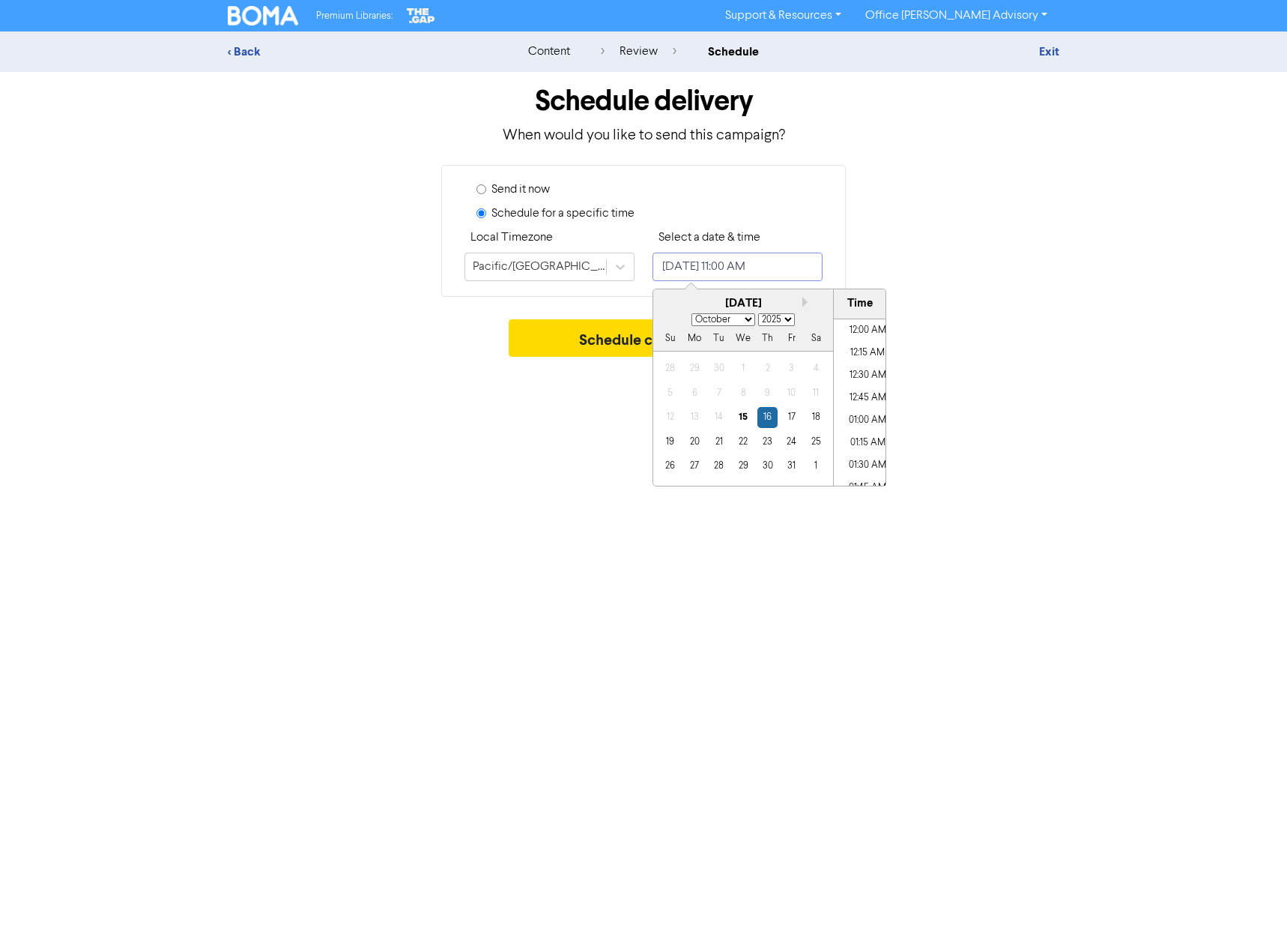
scroll to position [918, 0]
click at [743, 419] on div "15" at bounding box center [743, 417] width 20 height 20
click at [863, 377] on li "10:45 AM" at bounding box center [868, 379] width 67 height 22
type input "[DATE] 10:45 AM"
click at [876, 248] on div "Send it now Schedule for a specific time Local Timezone [GEOGRAPHIC_DATA]/[GEOG…" at bounding box center [643, 230] width 854 height 132
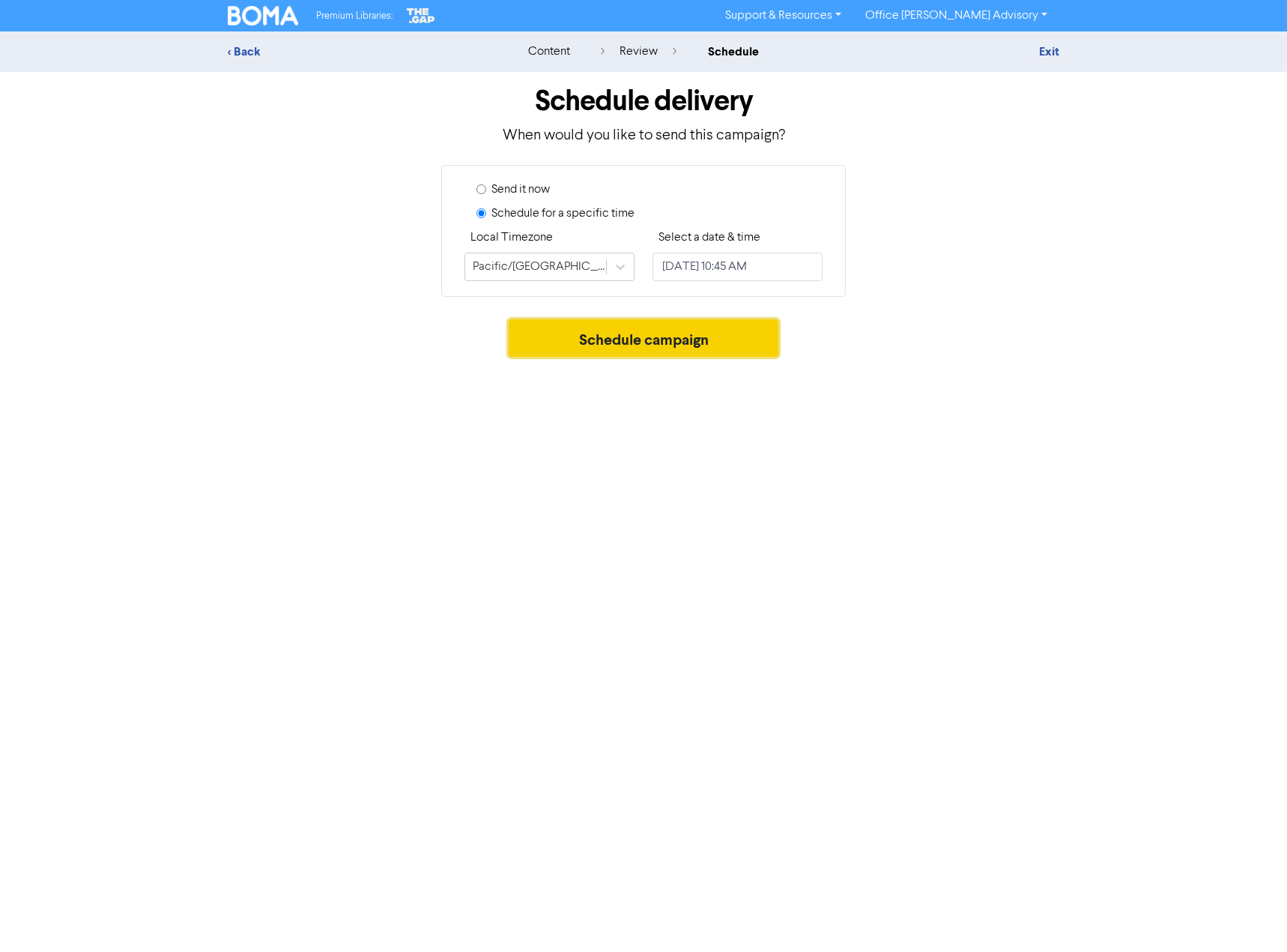
click at [574, 347] on button "Schedule campaign" at bounding box center [644, 338] width 270 height 38
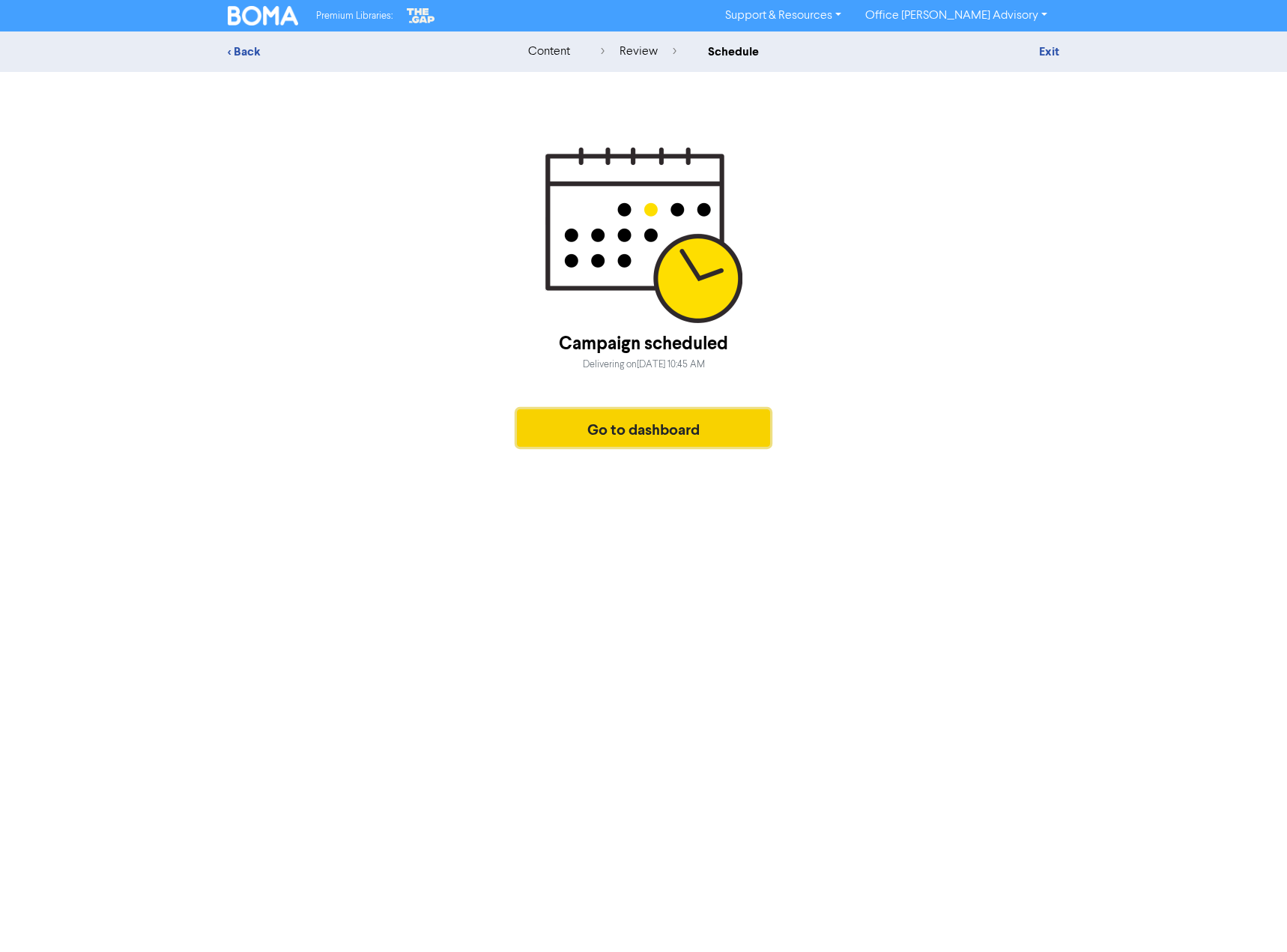
click at [628, 433] on button "Go to dashboard" at bounding box center [643, 428] width 253 height 38
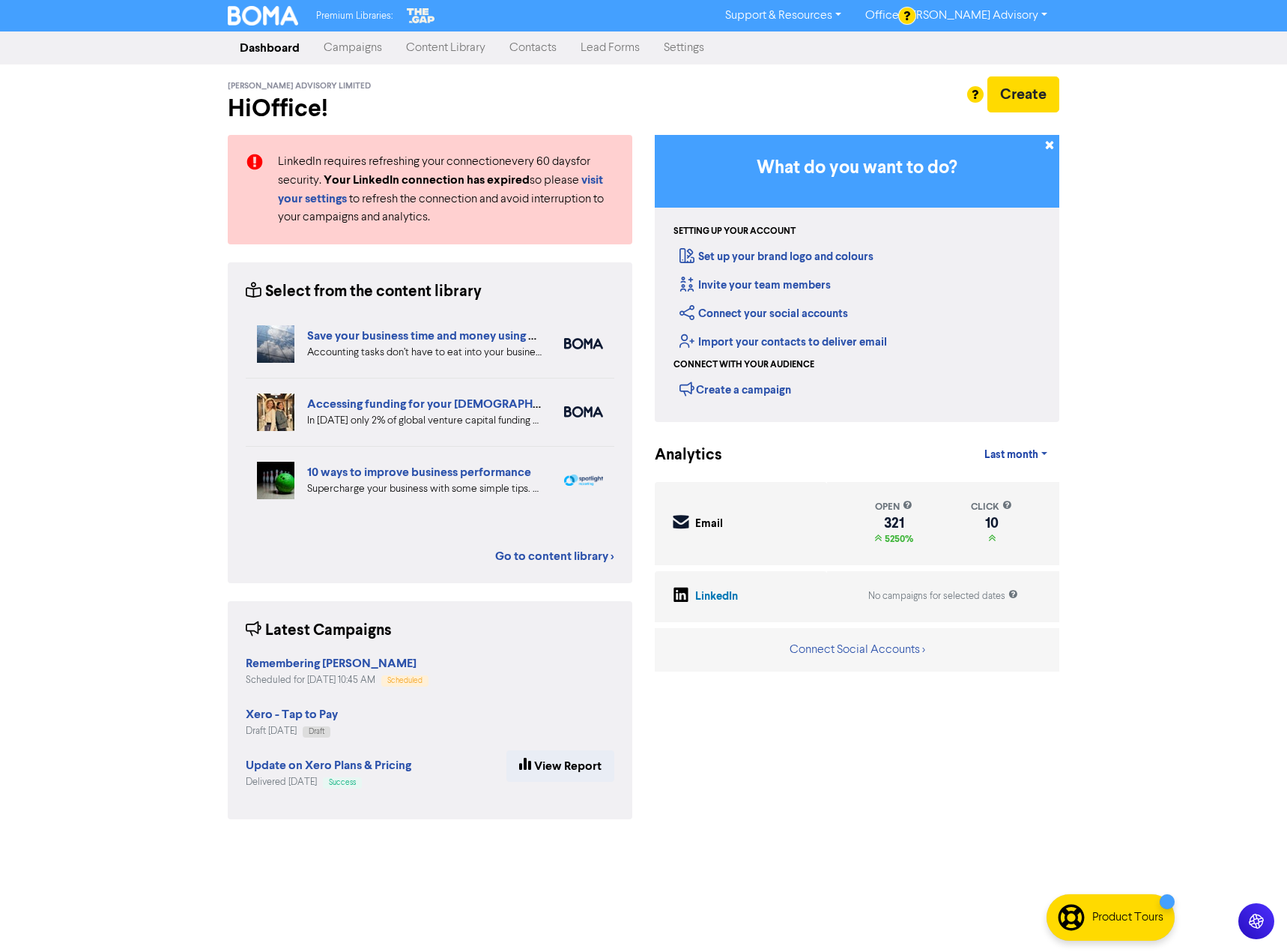
click at [540, 42] on link "Contacts" at bounding box center [532, 48] width 71 height 30
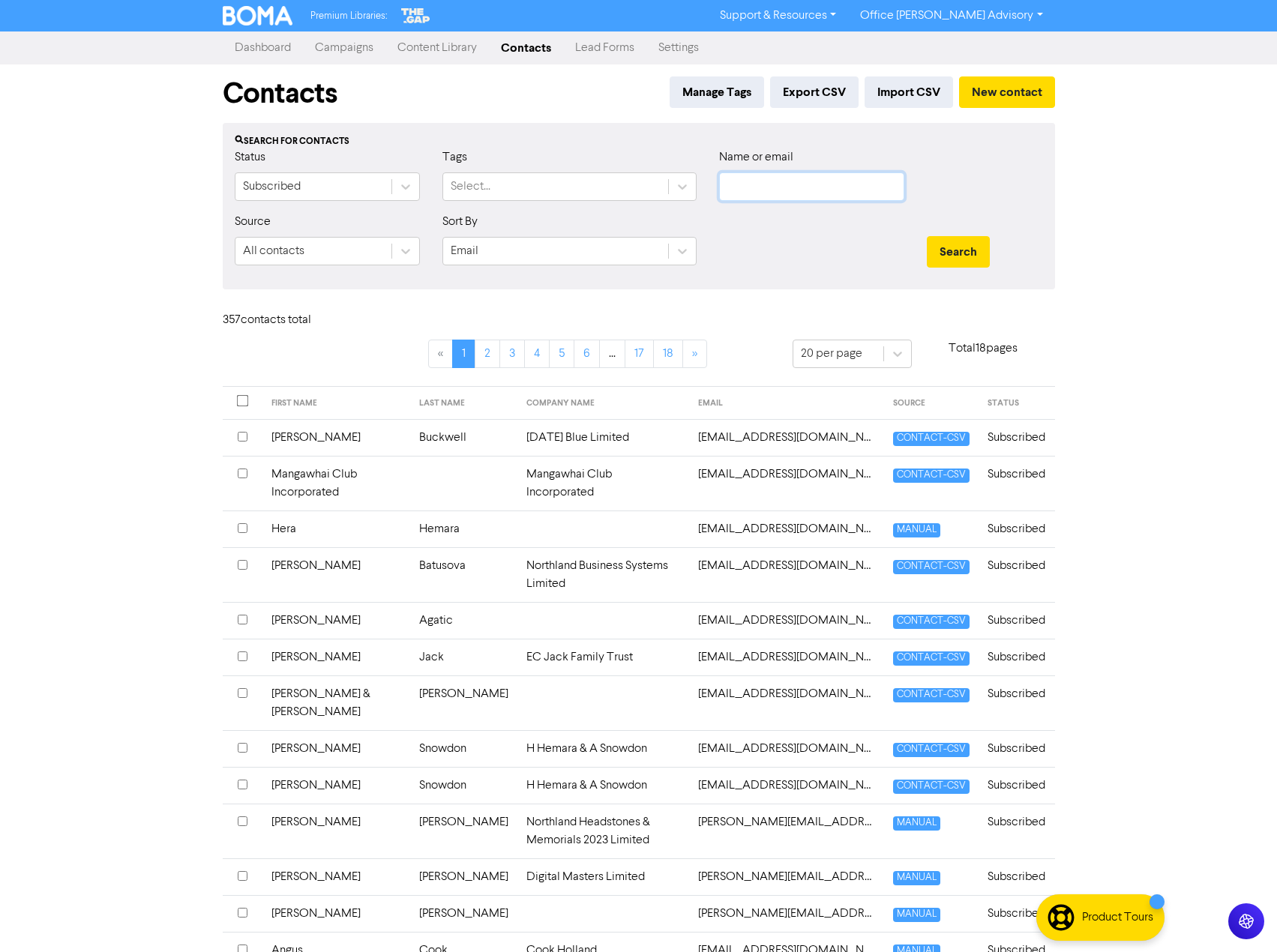
click at [782, 188] on input "text" at bounding box center [811, 186] width 185 height 29
type input "b"
type input "[PERSON_NAME]"
click at [926, 236] on button "Search" at bounding box center [957, 252] width 63 height 31
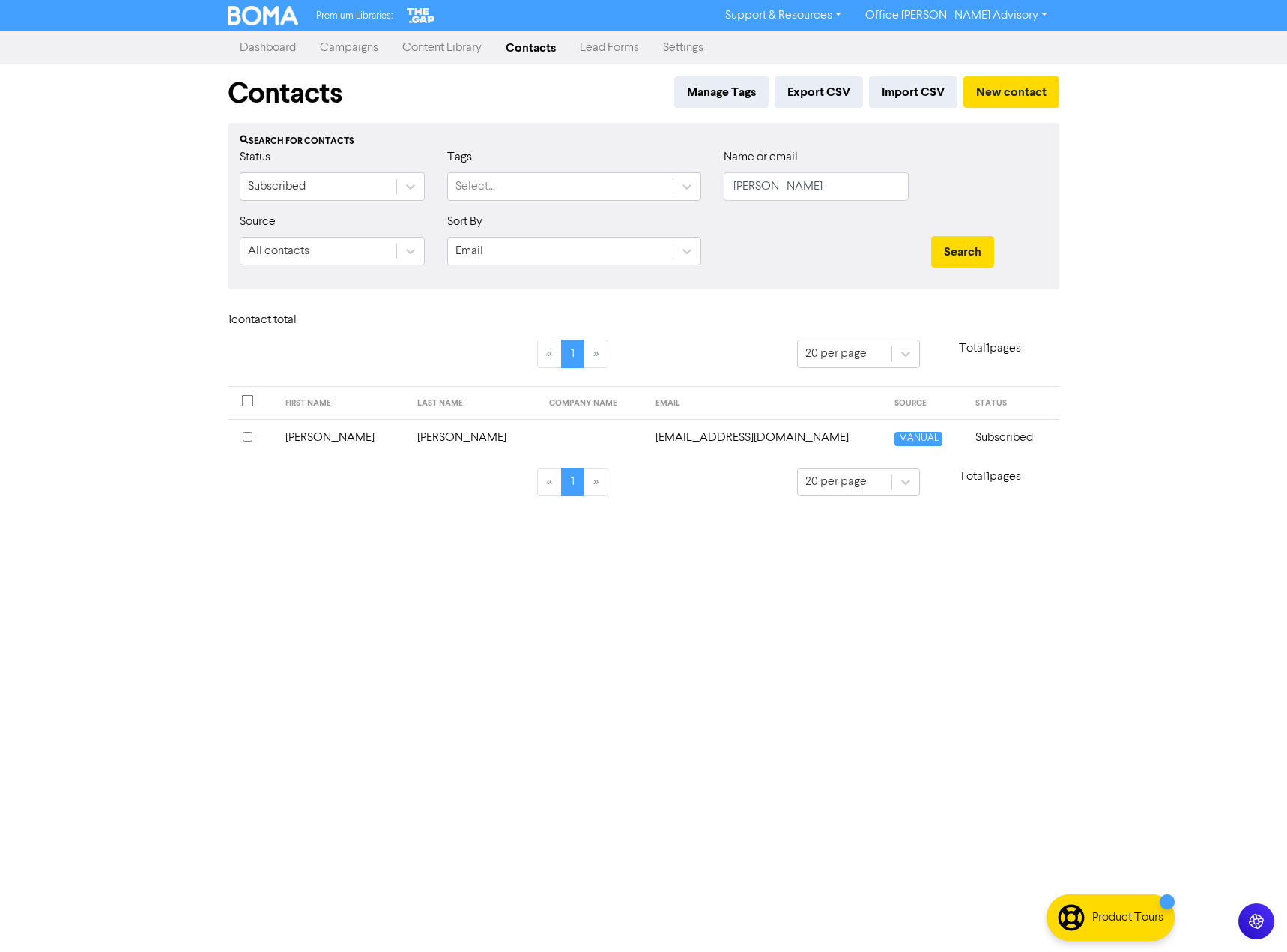
click at [249, 437] on input "checkbox" at bounding box center [247, 437] width 10 height 10
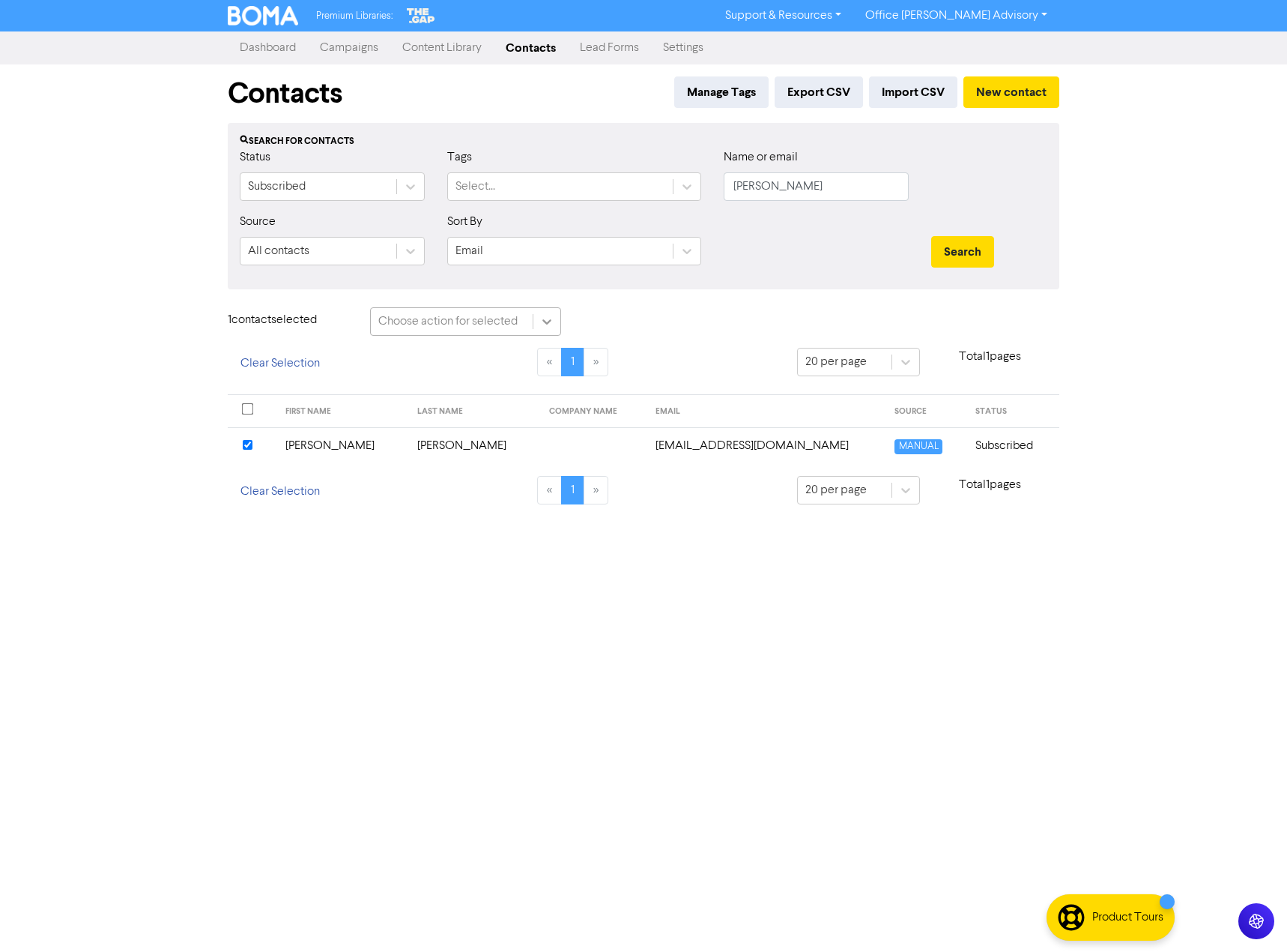
click at [534, 320] on div at bounding box center [546, 321] width 27 height 27
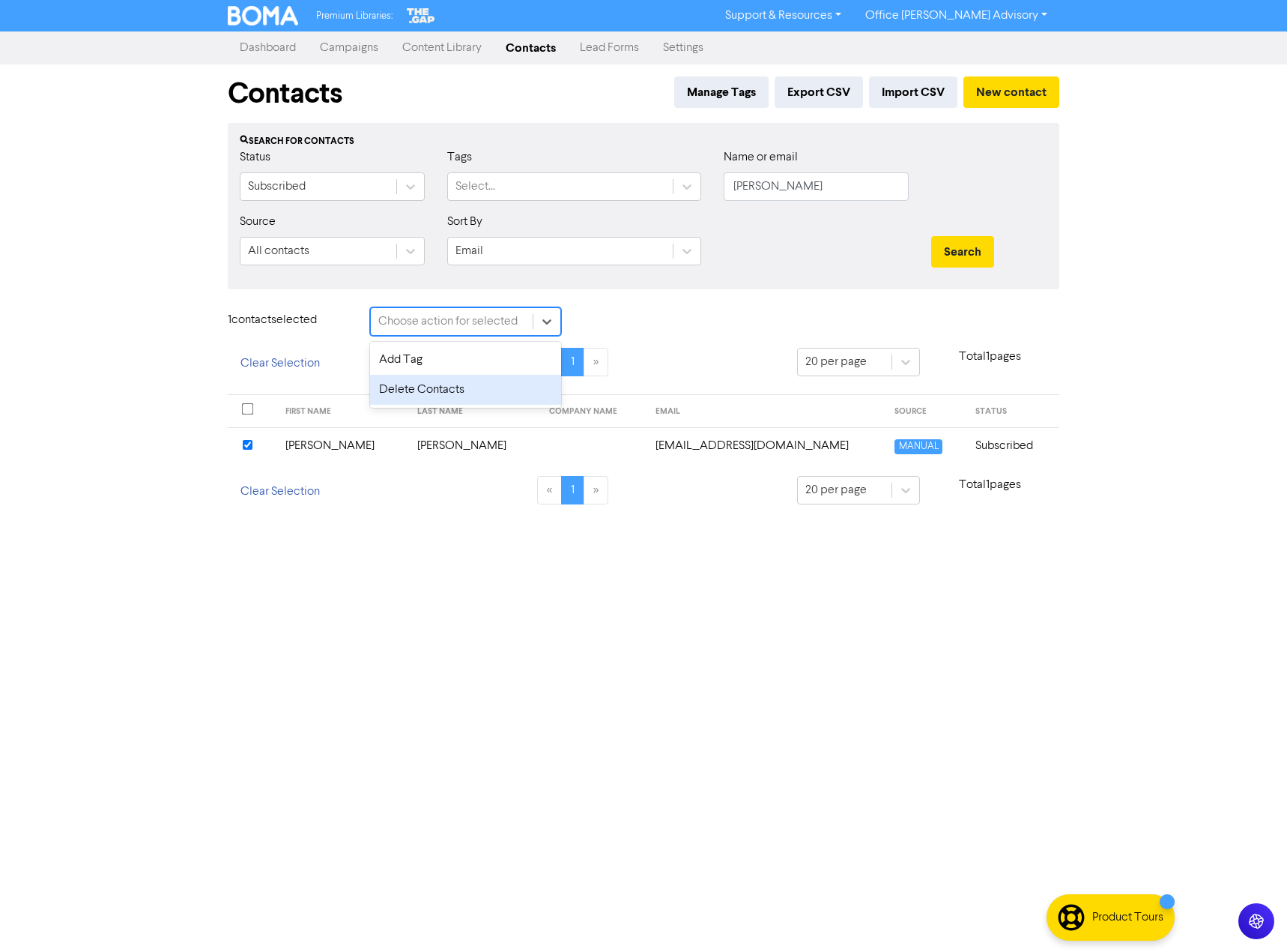
click at [426, 391] on div "Delete Contacts" at bounding box center [465, 389] width 191 height 30
click at [646, 316] on button "Delete 1 contact" at bounding box center [638, 323] width 110 height 31
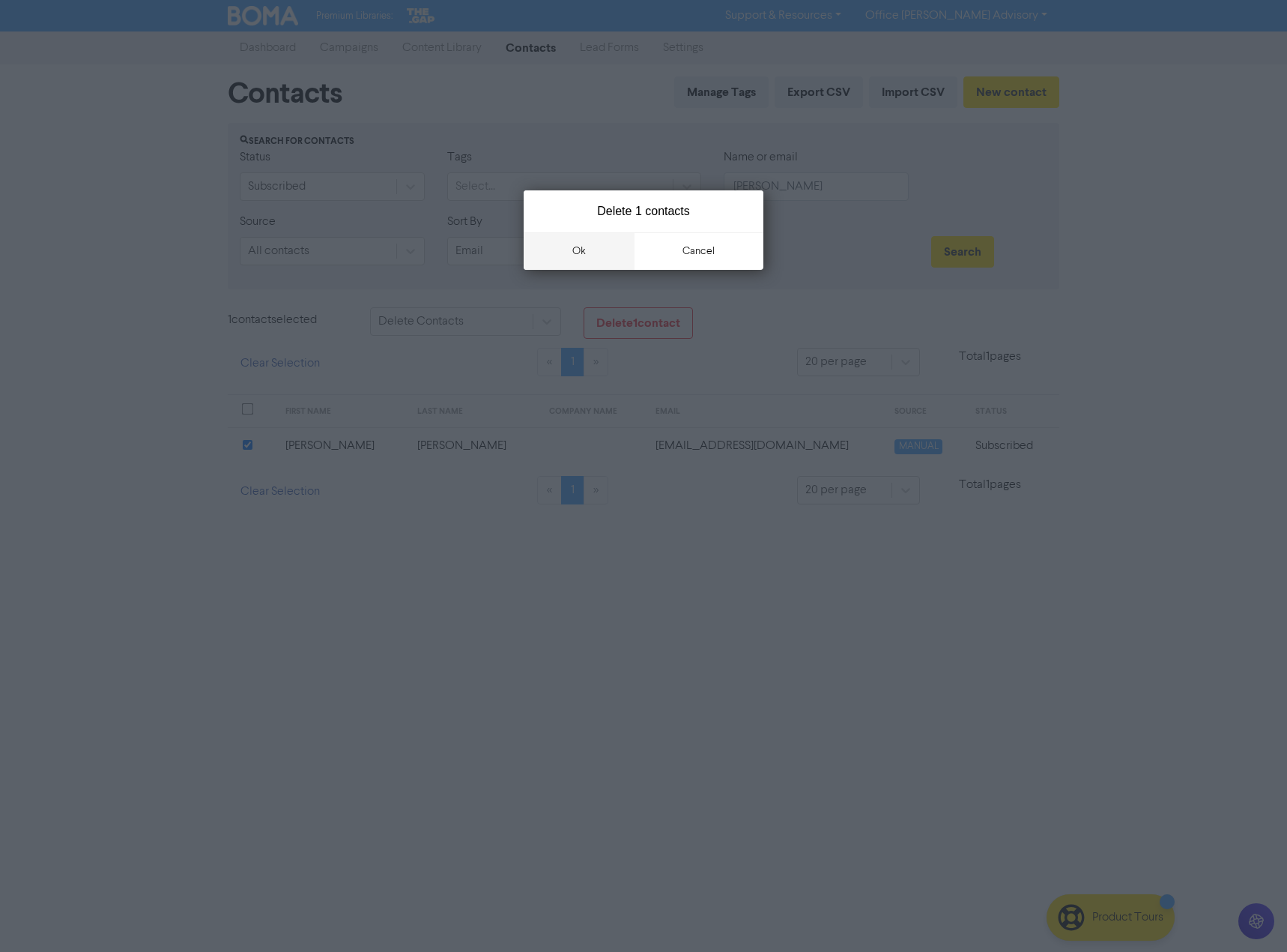
click at [587, 250] on button "ok" at bounding box center [578, 252] width 111 height 38
